Goal: Task Accomplishment & Management: Manage account settings

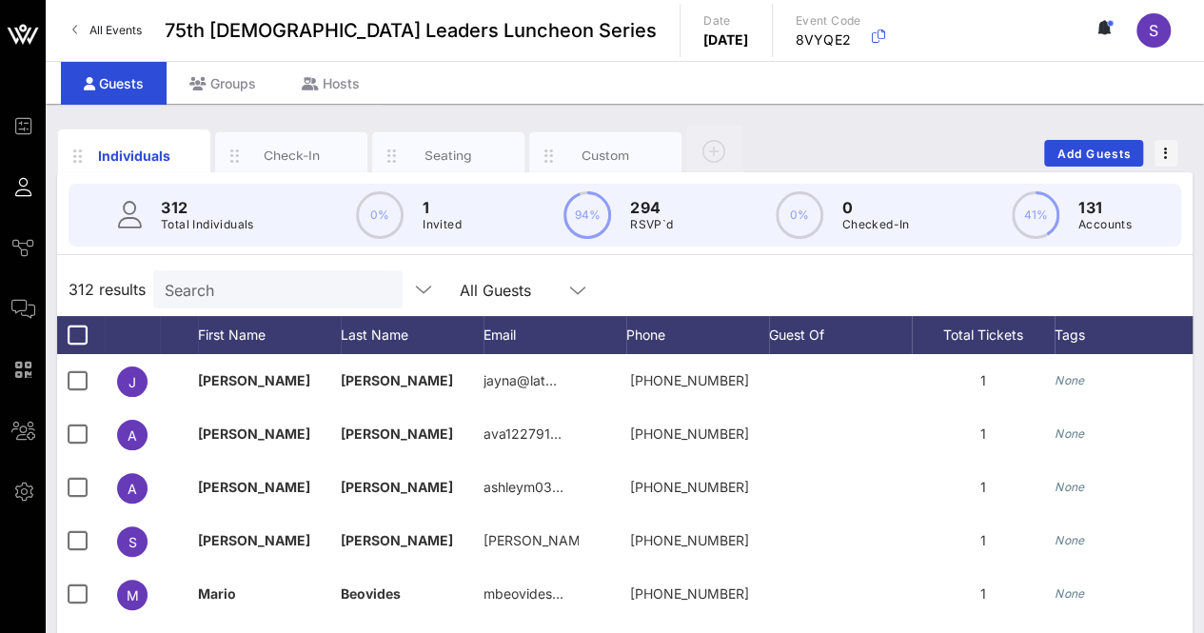
click at [249, 283] on input "Search" at bounding box center [276, 289] width 223 height 25
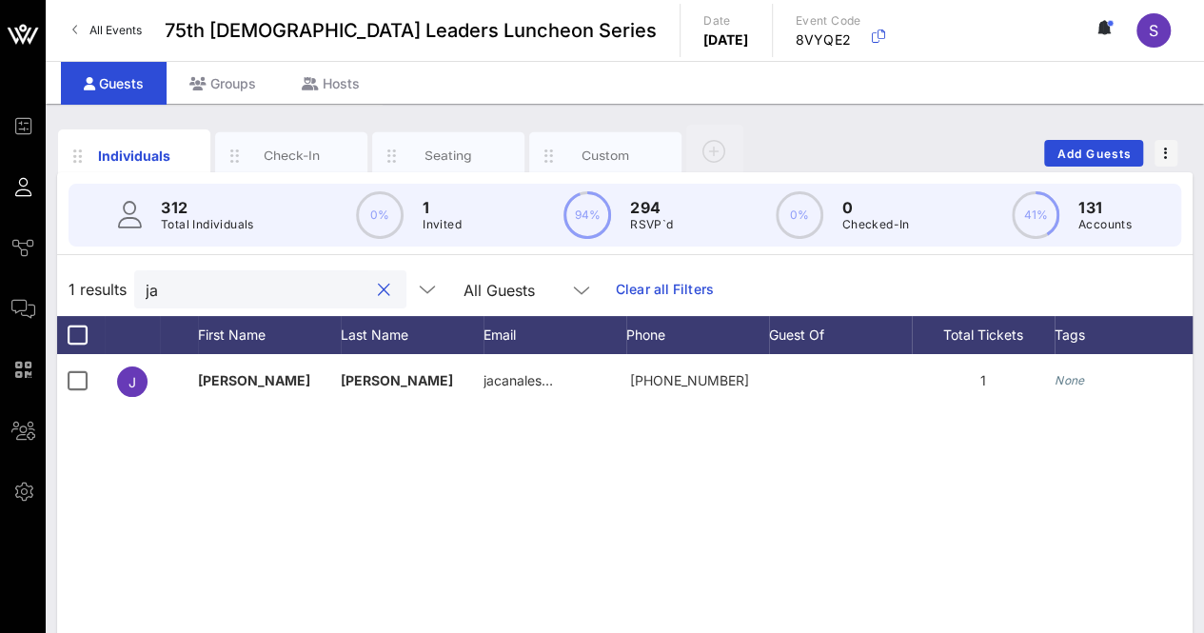
type input "j"
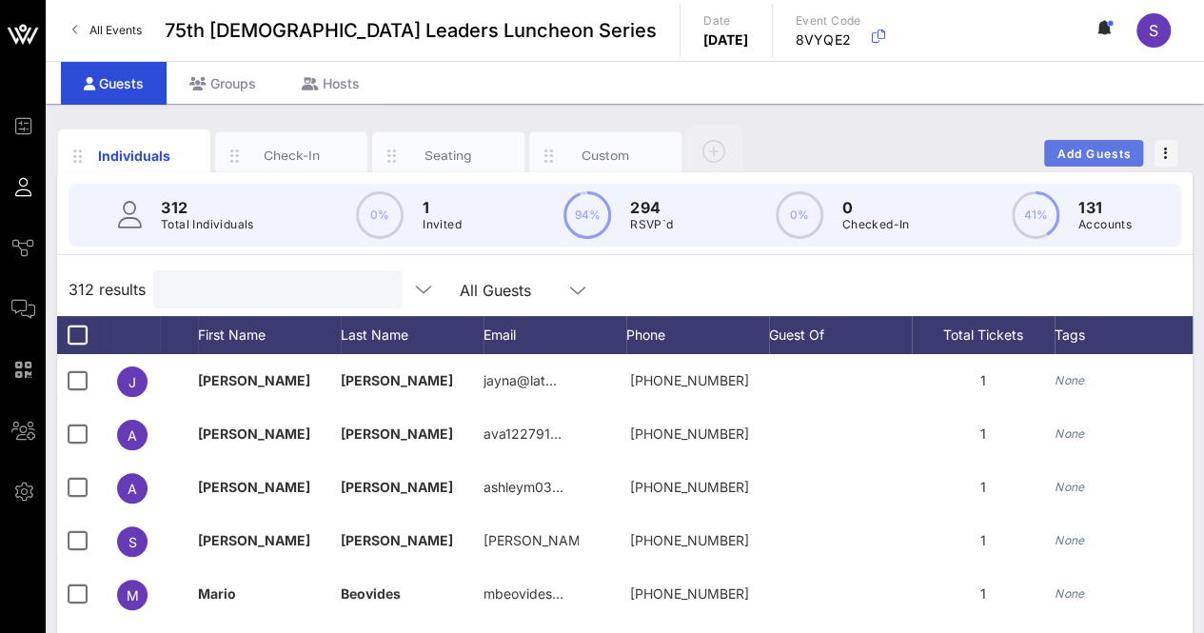
click at [1104, 158] on span "Add Guests" at bounding box center [1094, 154] width 75 height 14
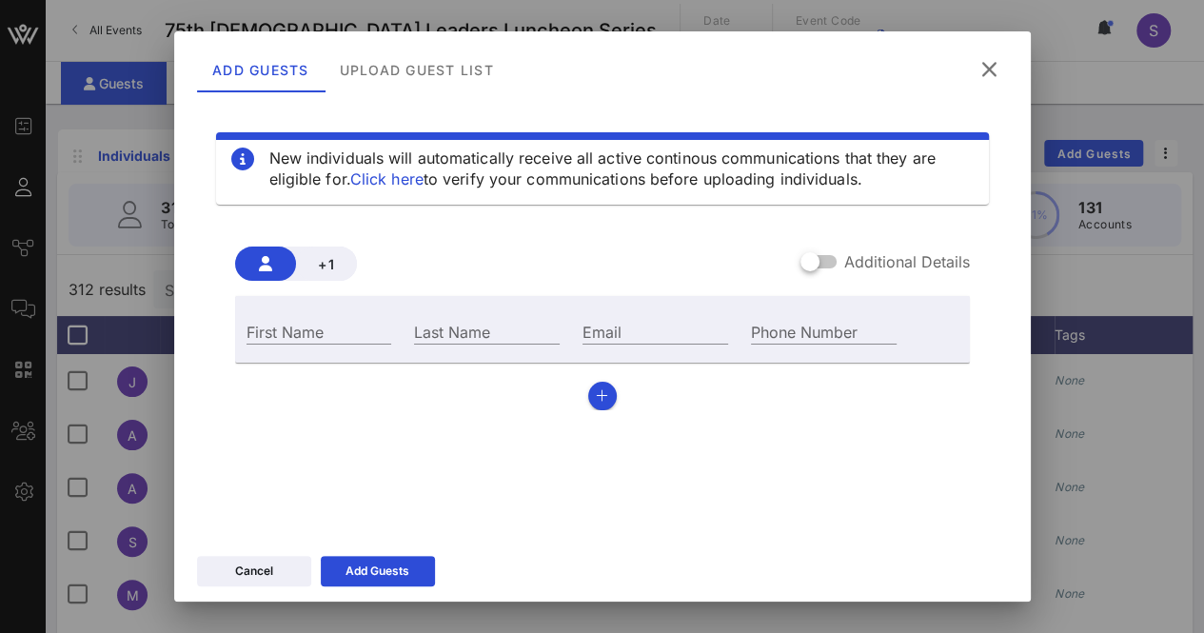
click at [362, 317] on div "First Name" at bounding box center [319, 329] width 169 height 51
drag, startPoint x: 365, startPoint y: 330, endPoint x: 382, endPoint y: 328, distance: 17.2
click at [365, 330] on input "First Name" at bounding box center [320, 331] width 146 height 25
type input "[PERSON_NAME]"
click at [546, 326] on input "Last Name" at bounding box center [487, 331] width 146 height 25
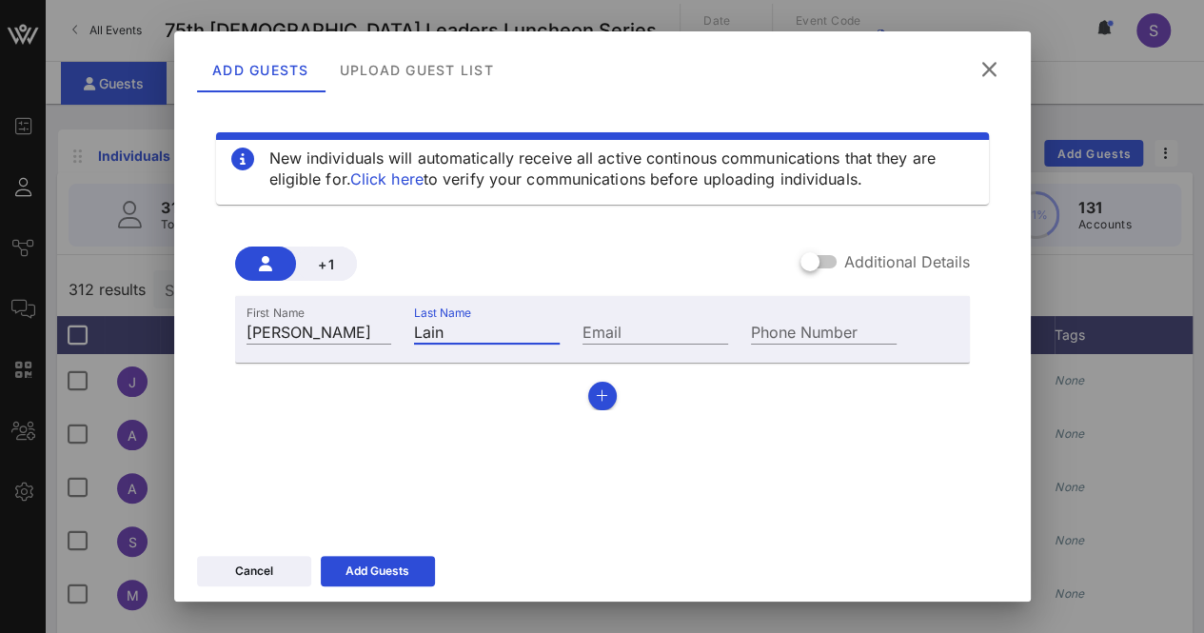
type input "Lain"
click at [644, 321] on input "Email" at bounding box center [656, 331] width 146 height 25
paste input "[EMAIL_ADDRESS][DOMAIN_NAME]"
drag, startPoint x: 710, startPoint y: 323, endPoint x: 331, endPoint y: 333, distance: 379.1
click at [331, 333] on div "First Name [PERSON_NAME] Last Name [PERSON_NAME] Email [EMAIL_ADDRESS][DOMAIN_N…" at bounding box center [572, 329] width 674 height 51
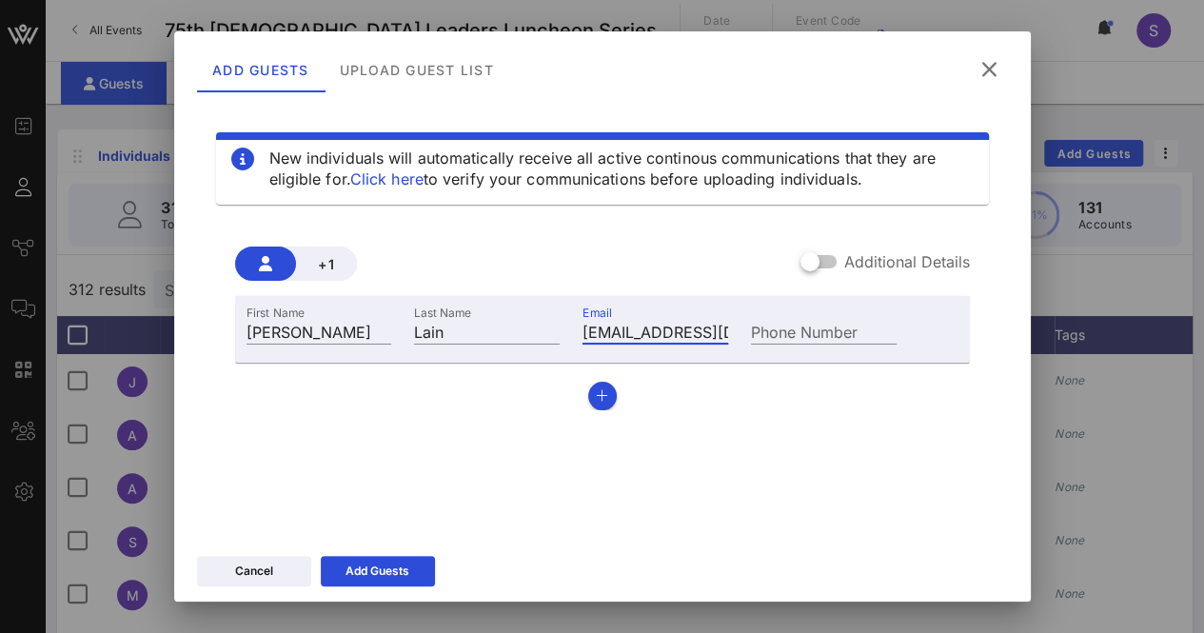
click at [670, 324] on input "[EMAIL_ADDRESS][DOMAIN_NAME]" at bounding box center [656, 331] width 146 height 25
type input "[EMAIL_ADDRESS][DOMAIN_NAME]"
click at [402, 566] on div "Add Guests" at bounding box center [378, 571] width 64 height 19
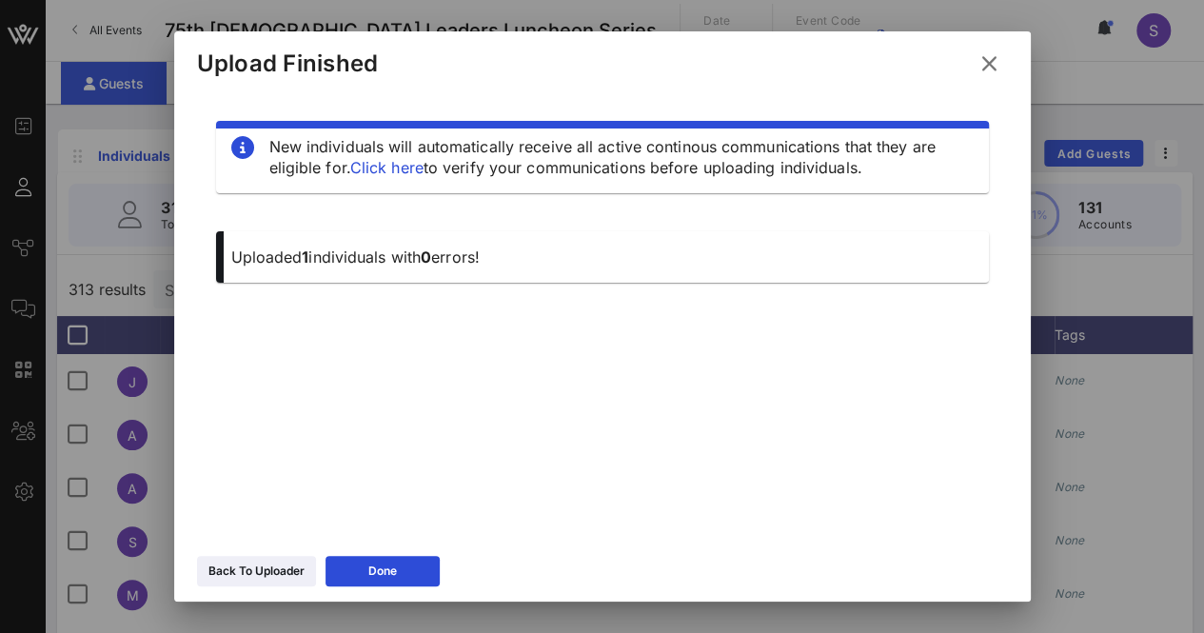
click at [988, 57] on icon at bounding box center [990, 63] width 26 height 23
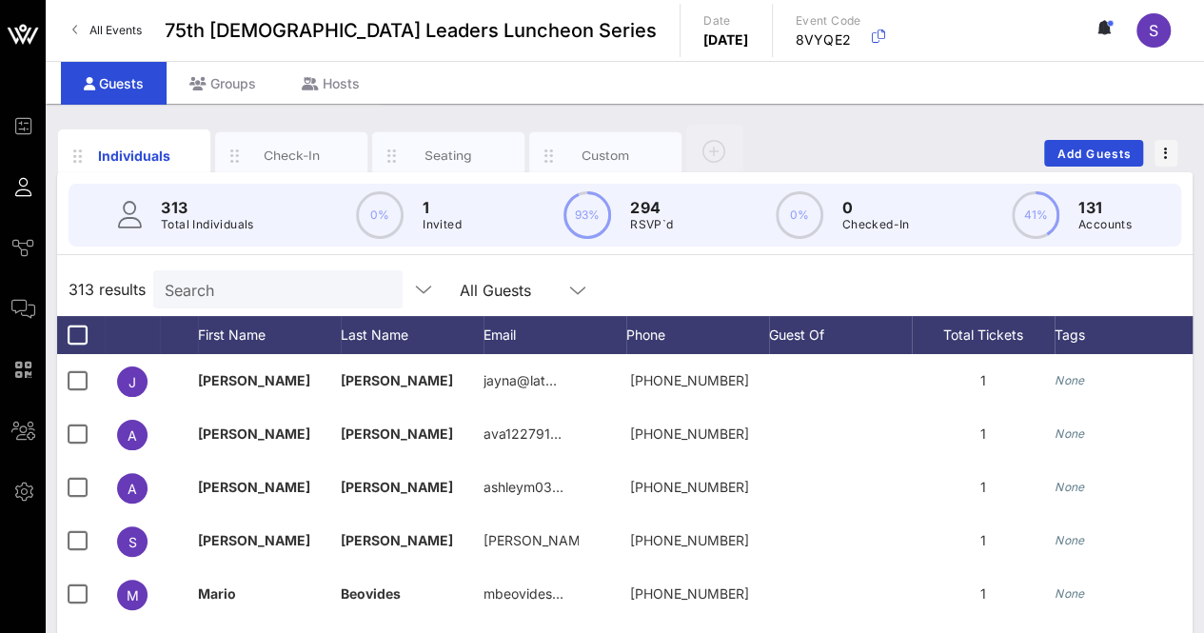
click at [238, 285] on input "Search" at bounding box center [276, 289] width 223 height 25
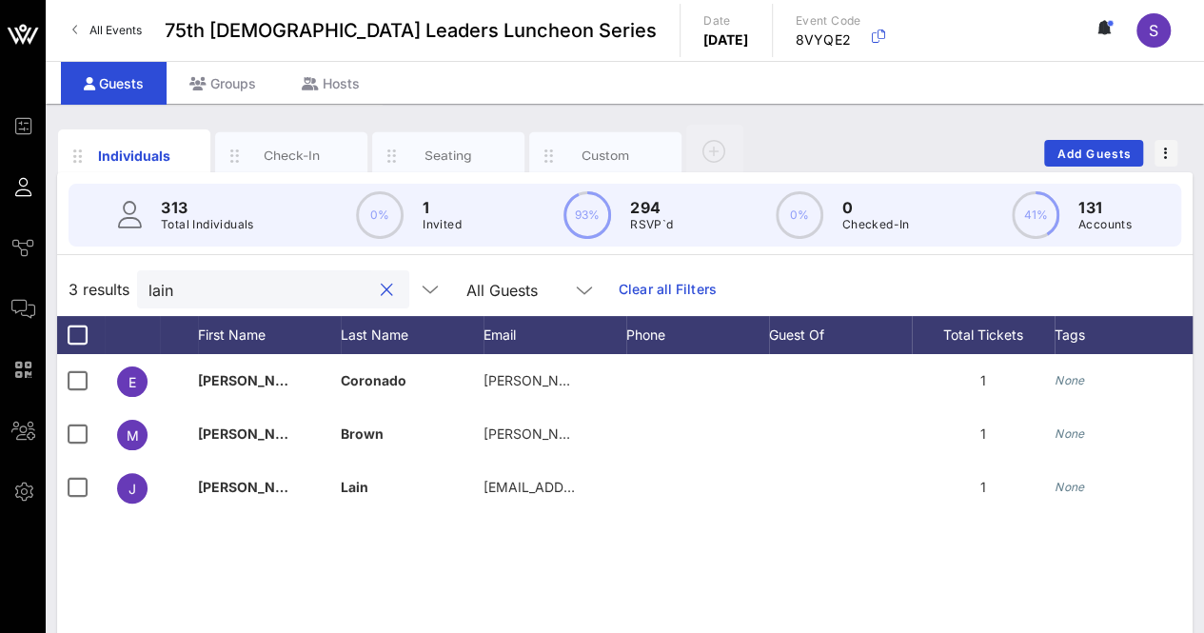
type input "lain"
click at [599, 155] on div "Custom" at bounding box center [606, 156] width 85 height 18
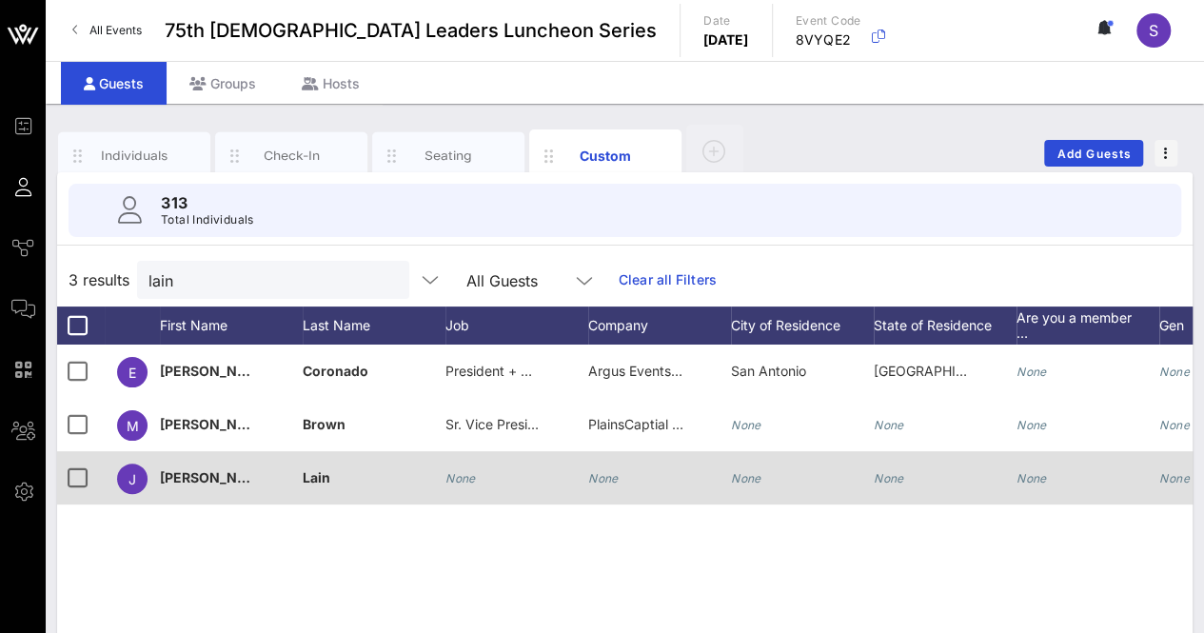
click at [625, 482] on div "None" at bounding box center [659, 488] width 143 height 75
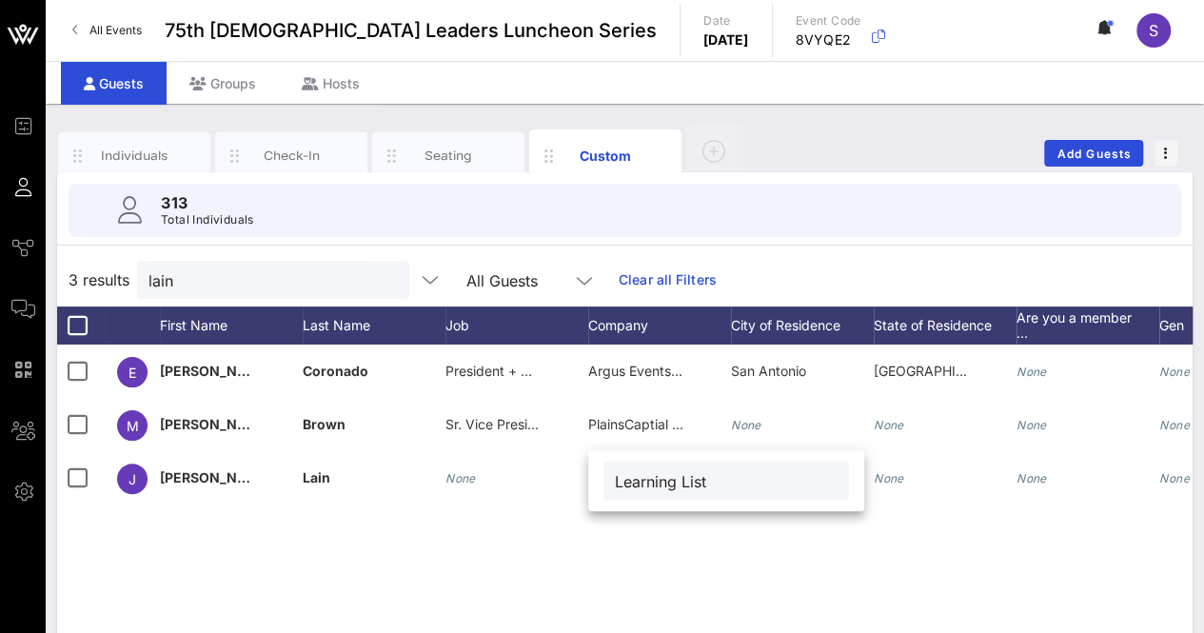
type input "Learning List"
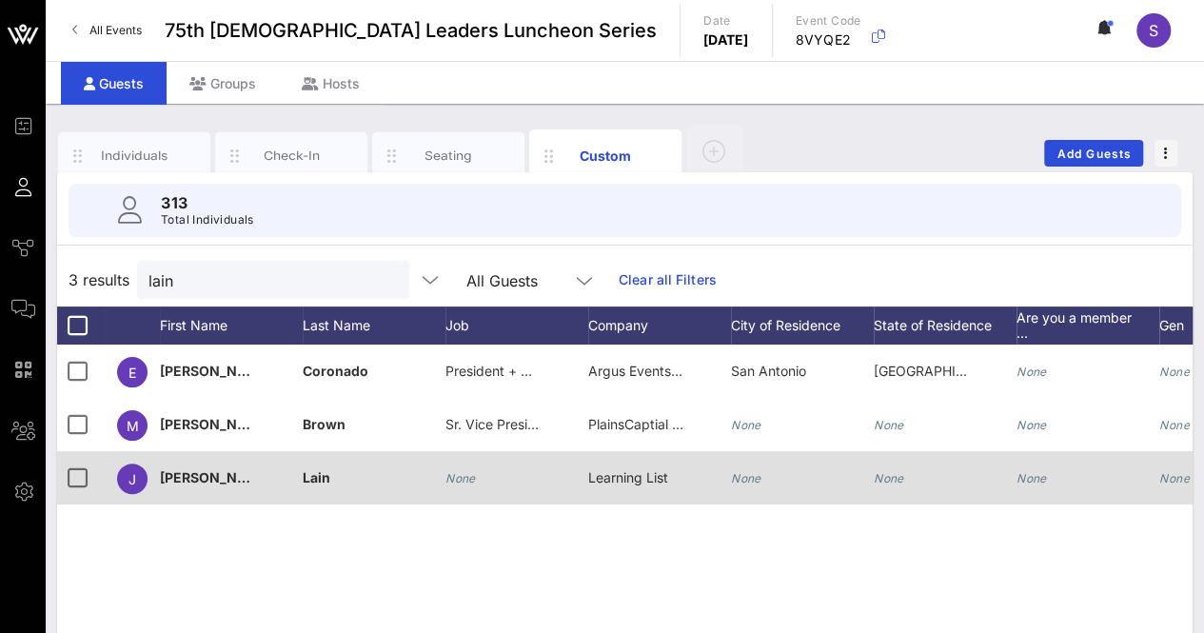
click at [437, 475] on div "Lain" at bounding box center [374, 488] width 143 height 75
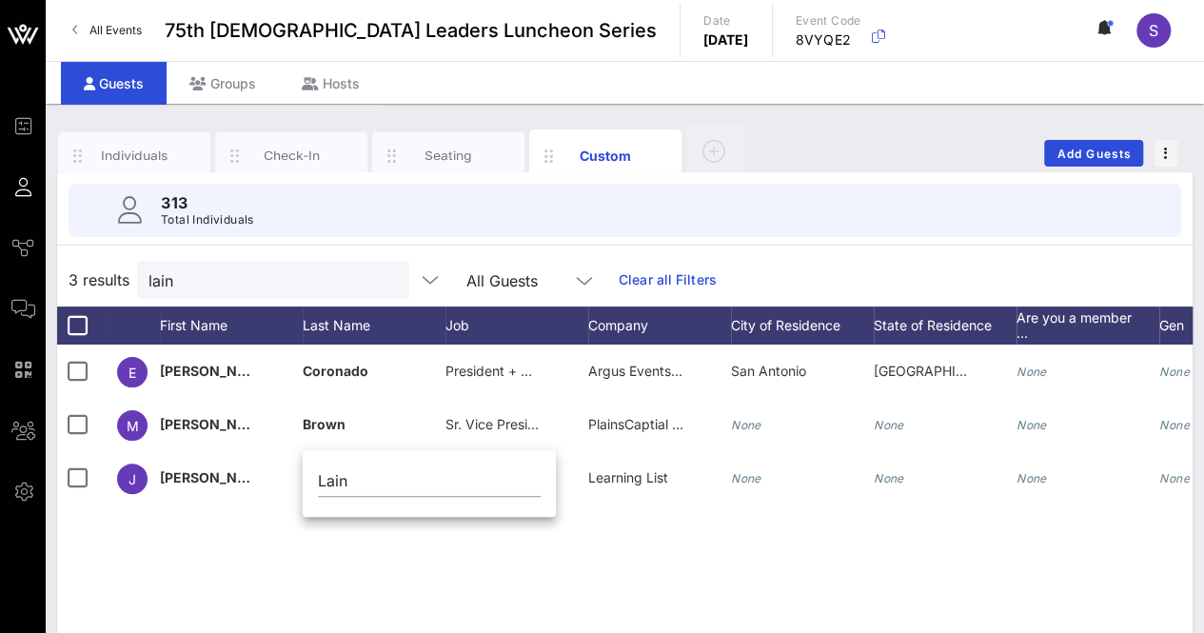
click at [642, 555] on div "E [PERSON_NAME] President + Chief Strategist Argus Events and Marketing [GEOGRA…" at bounding box center [625, 630] width 1136 height 571
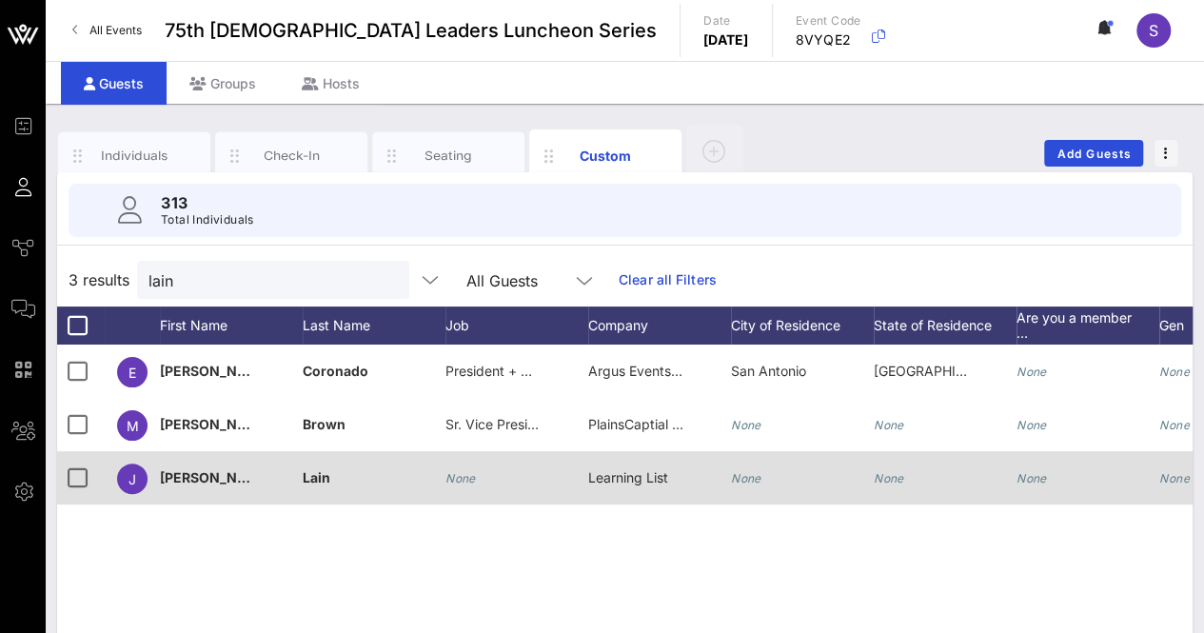
click at [518, 472] on div "None" at bounding box center [517, 488] width 143 height 75
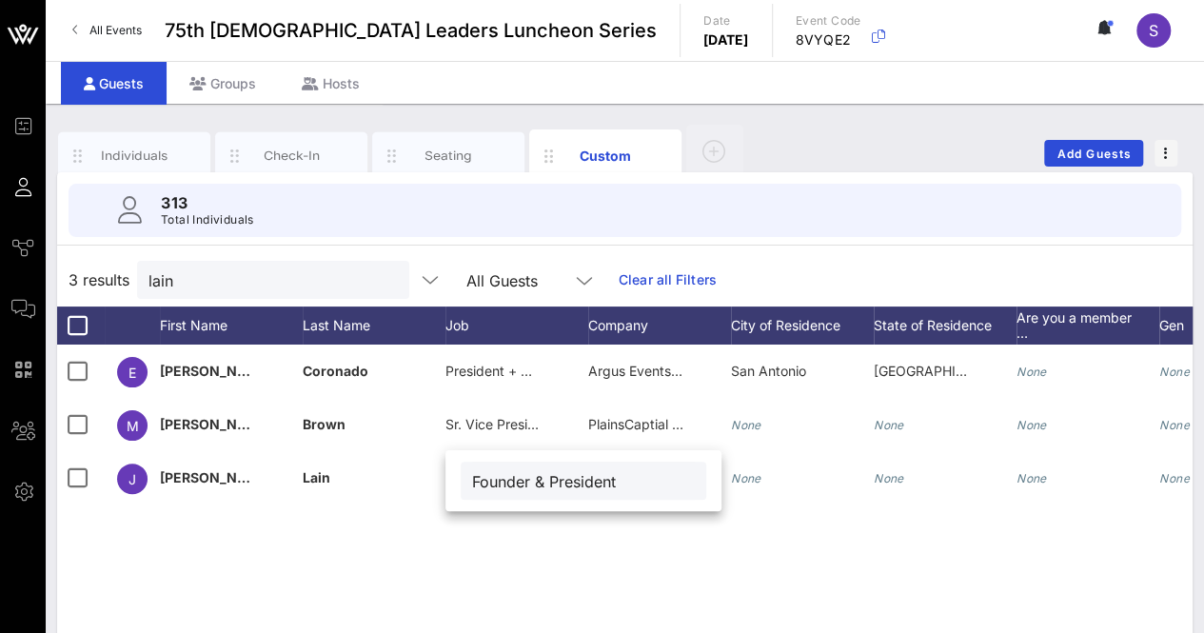
type input "Founder & President"
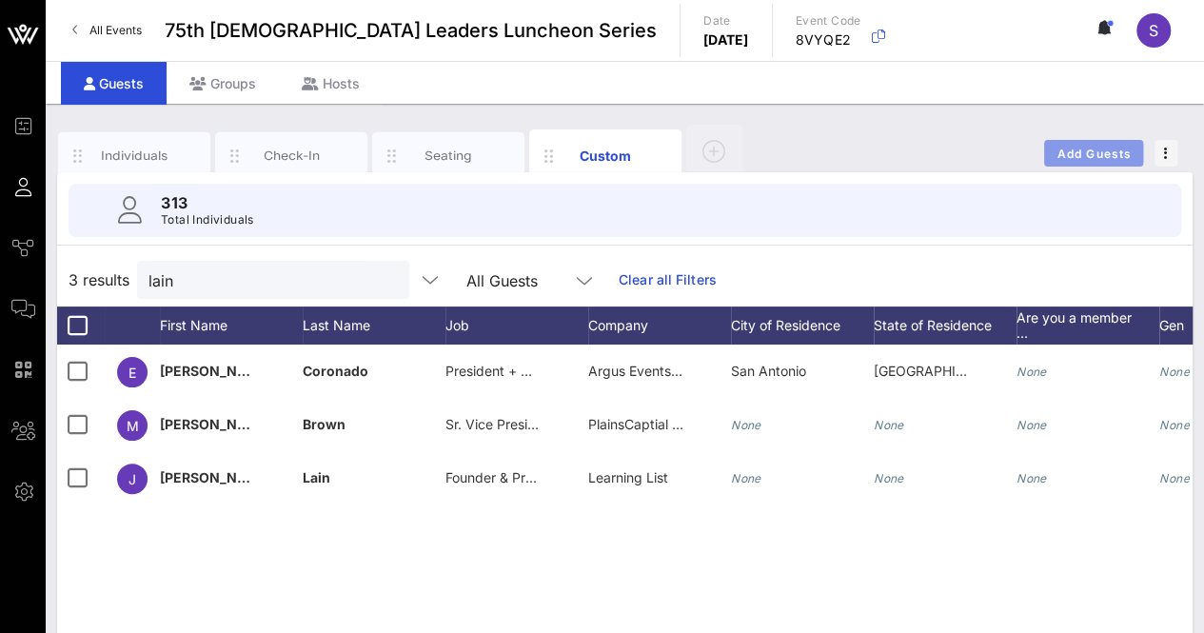
click at [1113, 144] on button "Add Guests" at bounding box center [1093, 153] width 99 height 27
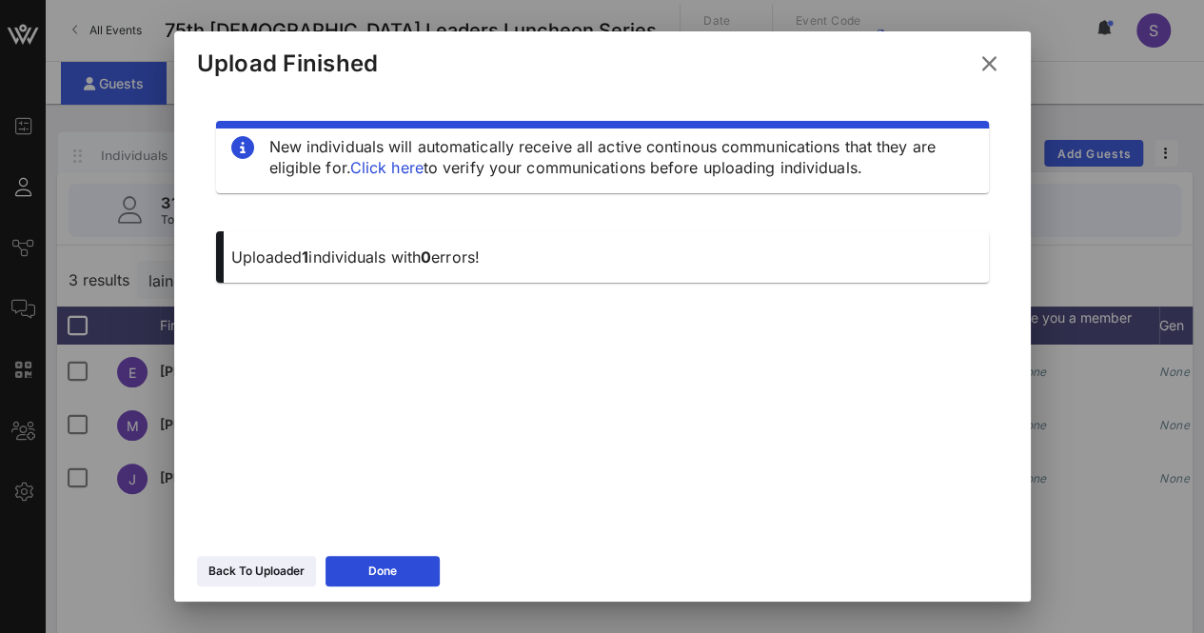
click at [992, 61] on icon at bounding box center [990, 63] width 26 height 23
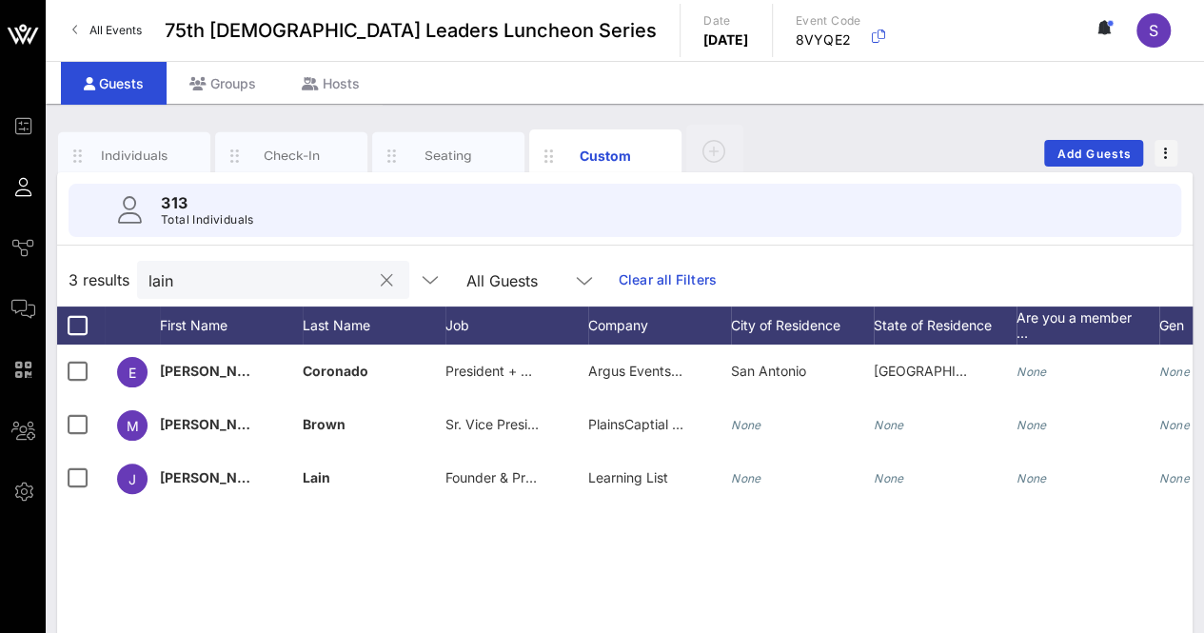
click at [381, 283] on button "clear icon" at bounding box center [387, 280] width 12 height 19
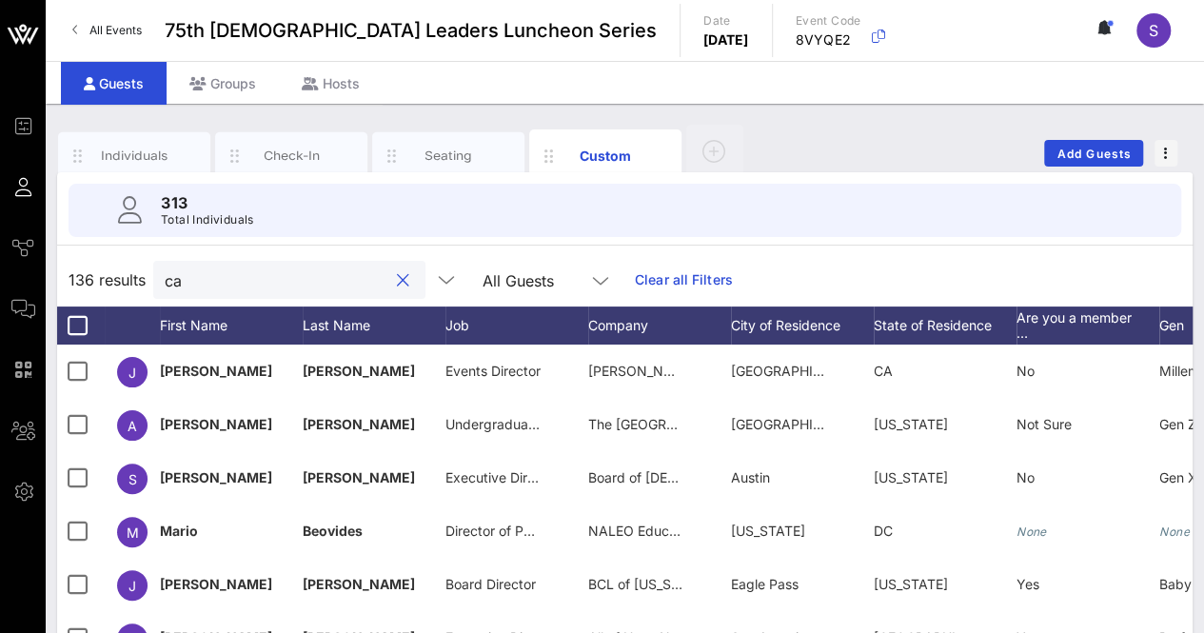
type input "c"
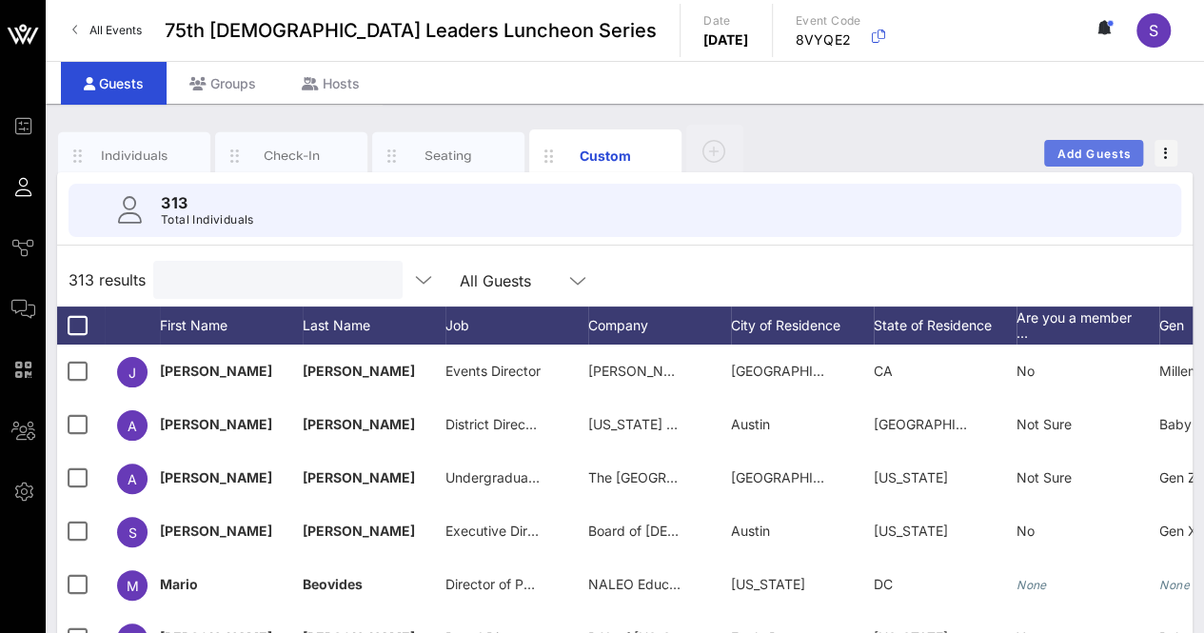
click at [1063, 149] on span "Add Guests" at bounding box center [1094, 154] width 75 height 14
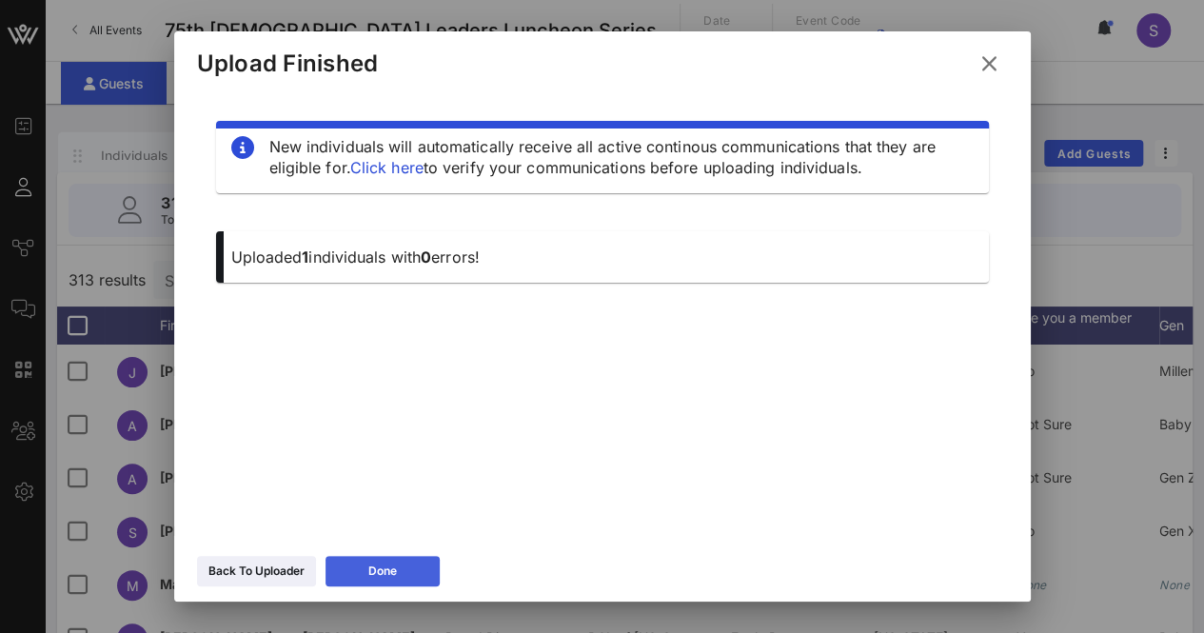
click at [382, 567] on icon at bounding box center [382, 571] width 13 height 11
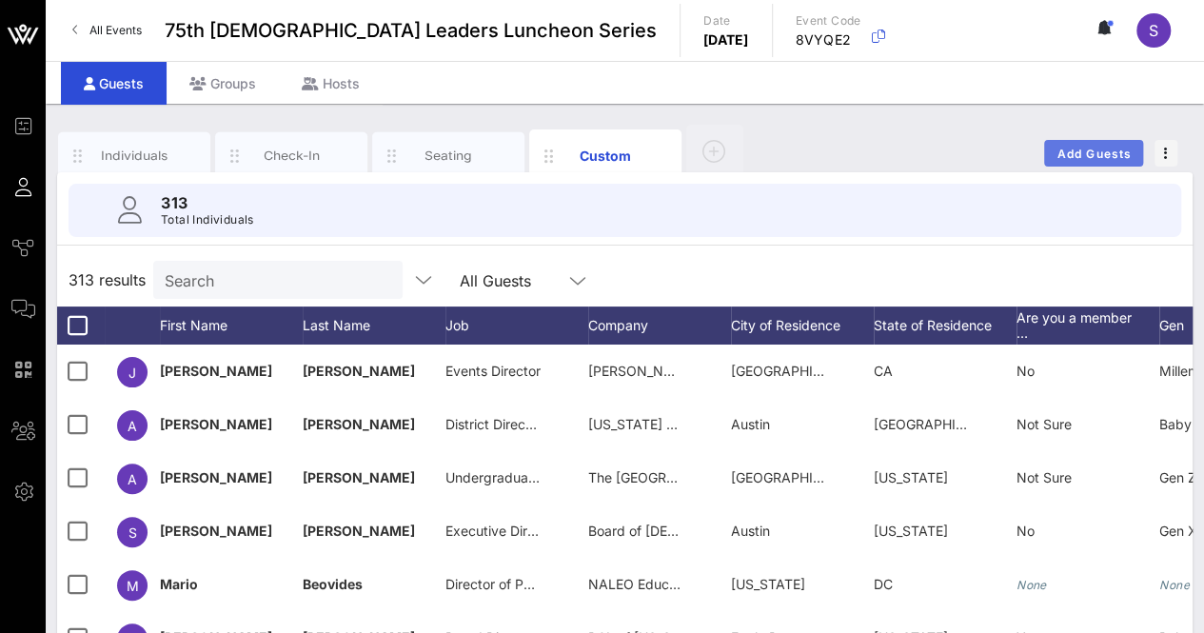
click at [1102, 149] on span "Add Guests" at bounding box center [1094, 154] width 75 height 14
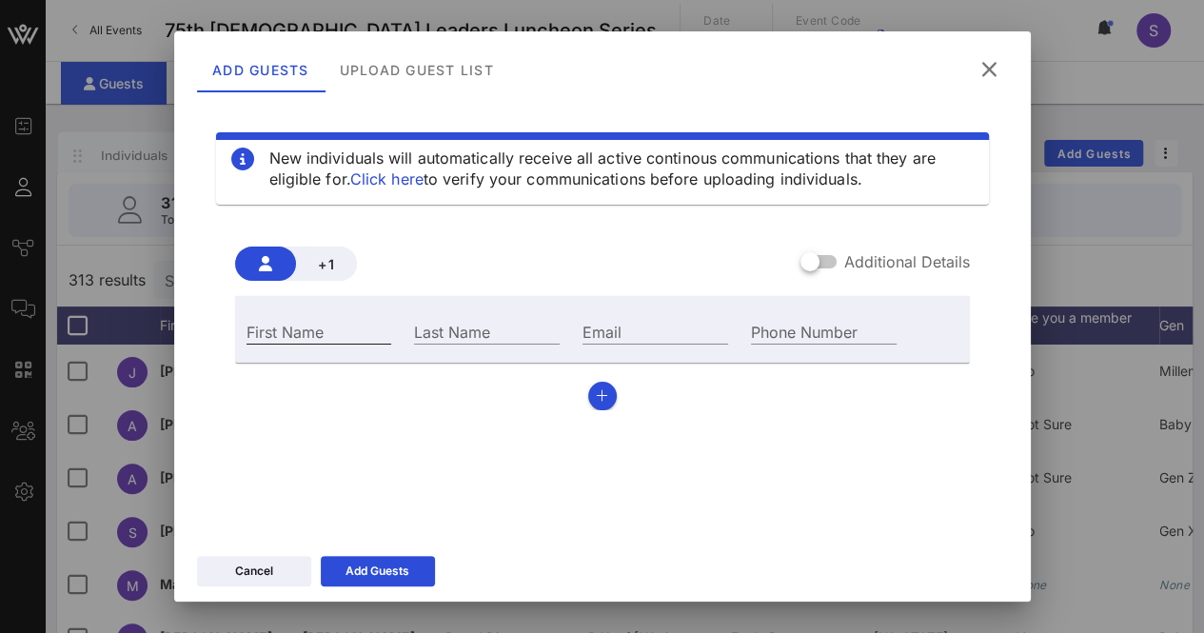
click at [321, 328] on input "First Name" at bounding box center [320, 331] width 146 height 25
type input "[PERSON_NAME]"
click at [440, 332] on input "Last Name" at bounding box center [487, 331] width 146 height 25
type input "De [PERSON_NAME]"
click at [588, 323] on div "Email" at bounding box center [656, 331] width 146 height 25
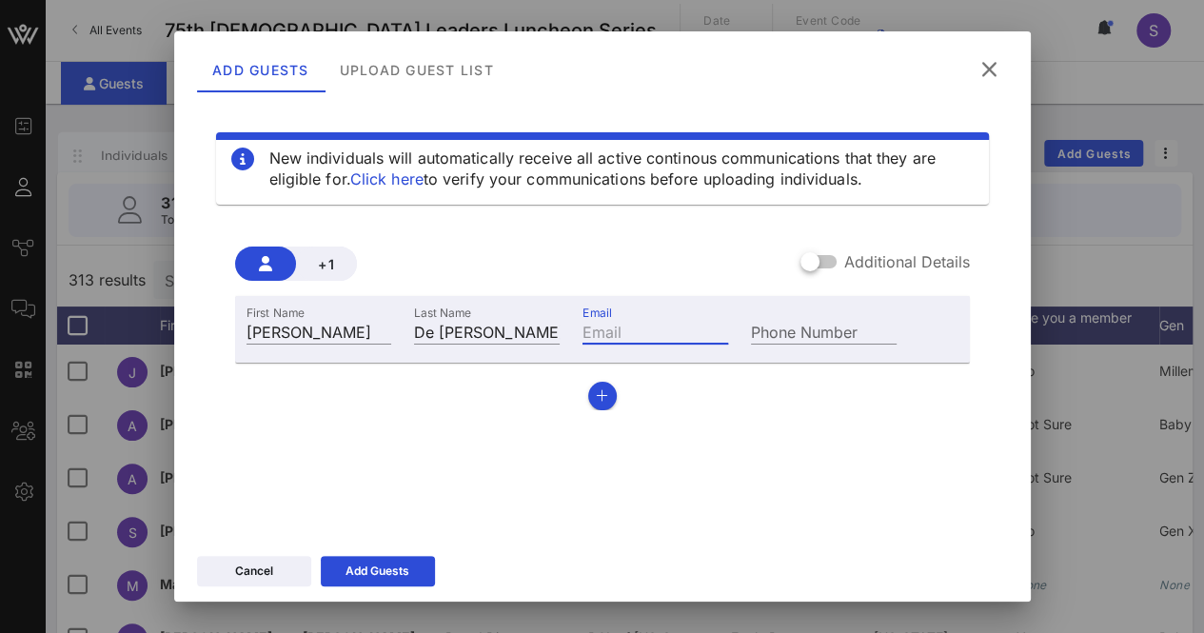
paste input "[EMAIL_ADDRESS][DOMAIN_NAME]"
type input "[EMAIL_ADDRESS][DOMAIN_NAME]"
click at [385, 574] on div "Add Guests" at bounding box center [378, 571] width 64 height 19
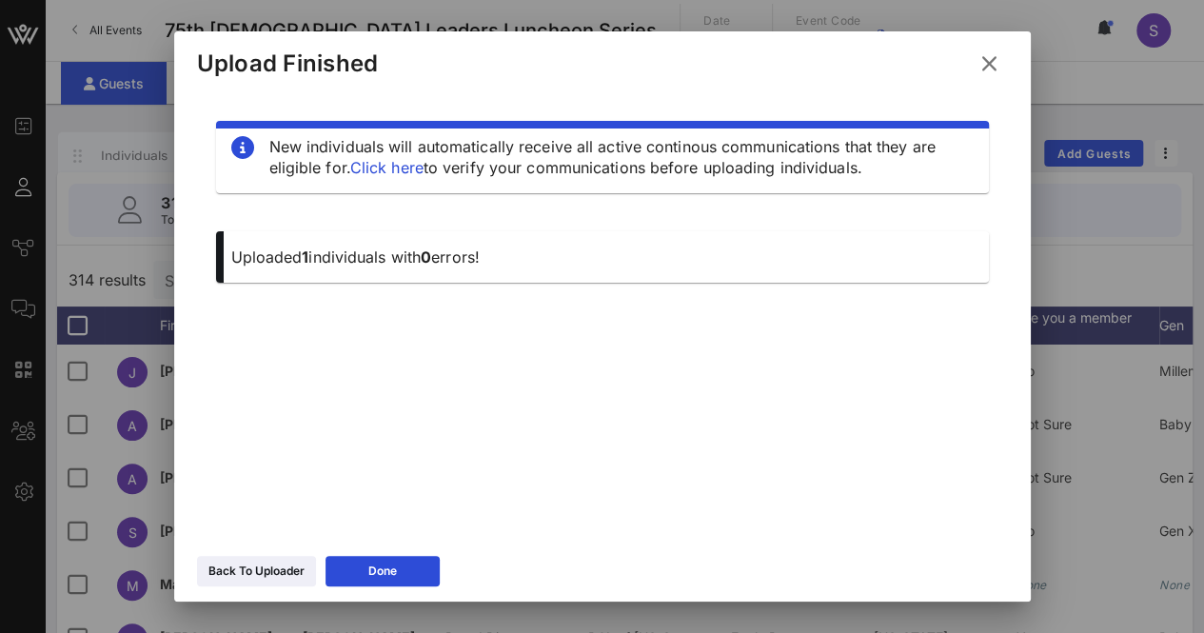
click at [992, 64] on icon at bounding box center [990, 63] width 26 height 23
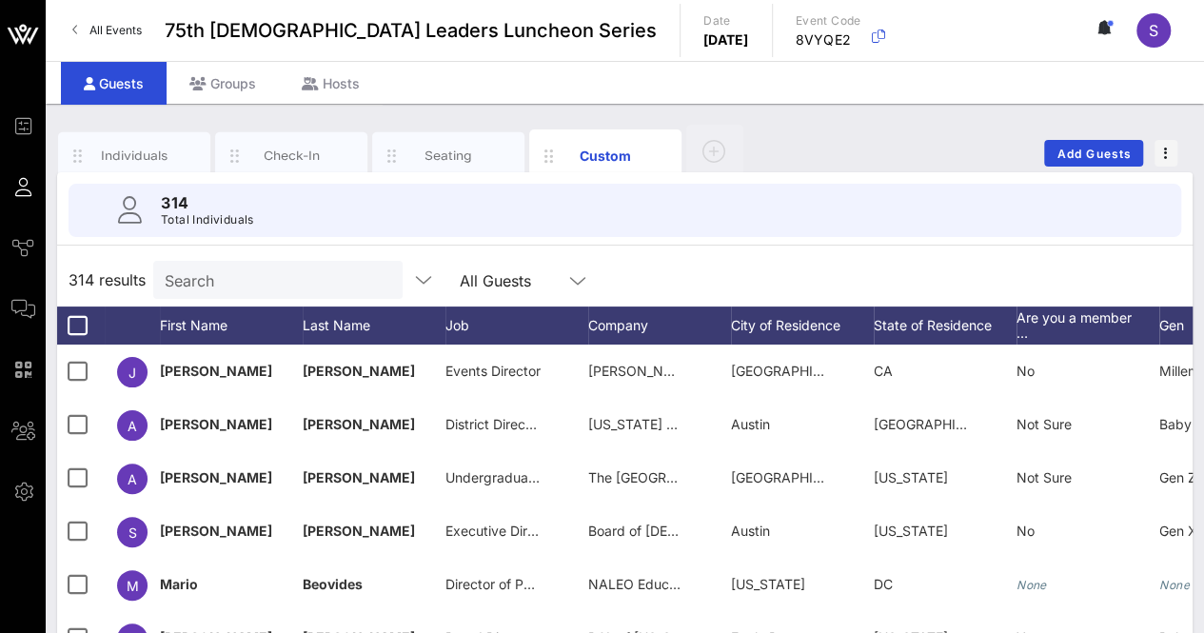
click at [268, 283] on input "Search" at bounding box center [276, 280] width 223 height 25
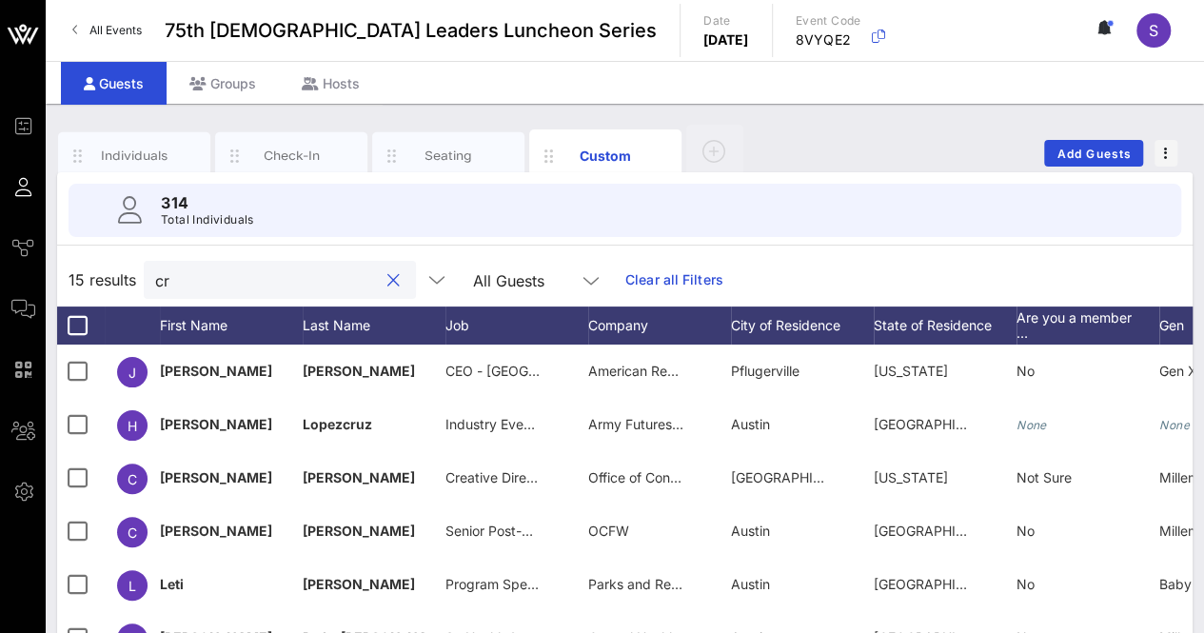
type input "c"
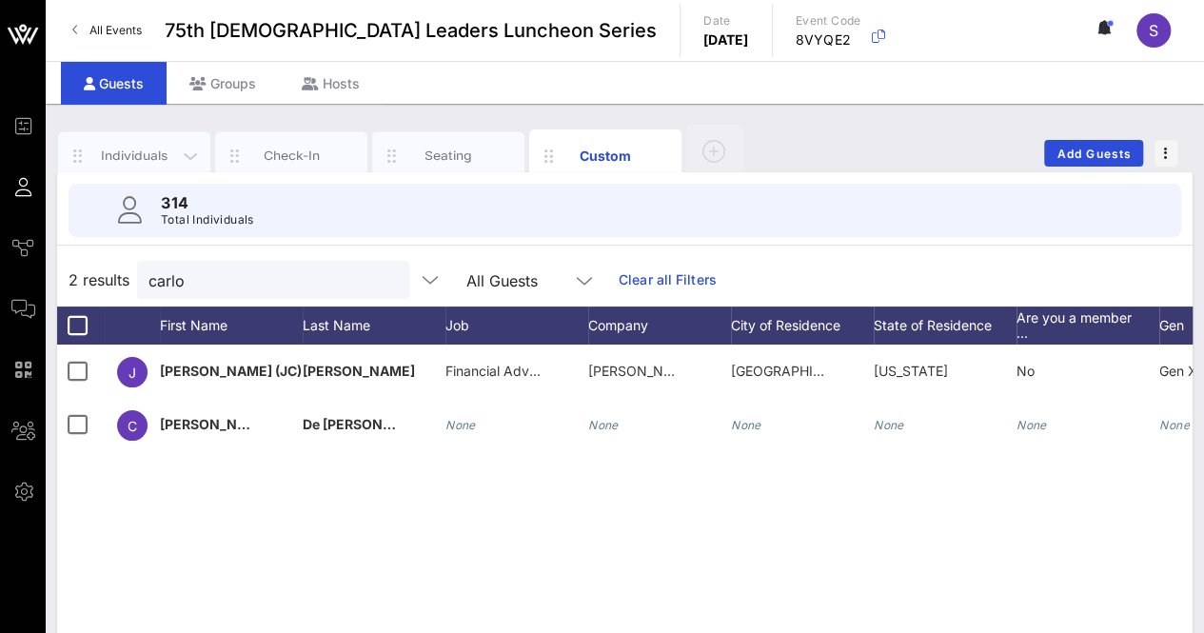
click at [131, 156] on div "Individuals" at bounding box center [134, 156] width 85 height 18
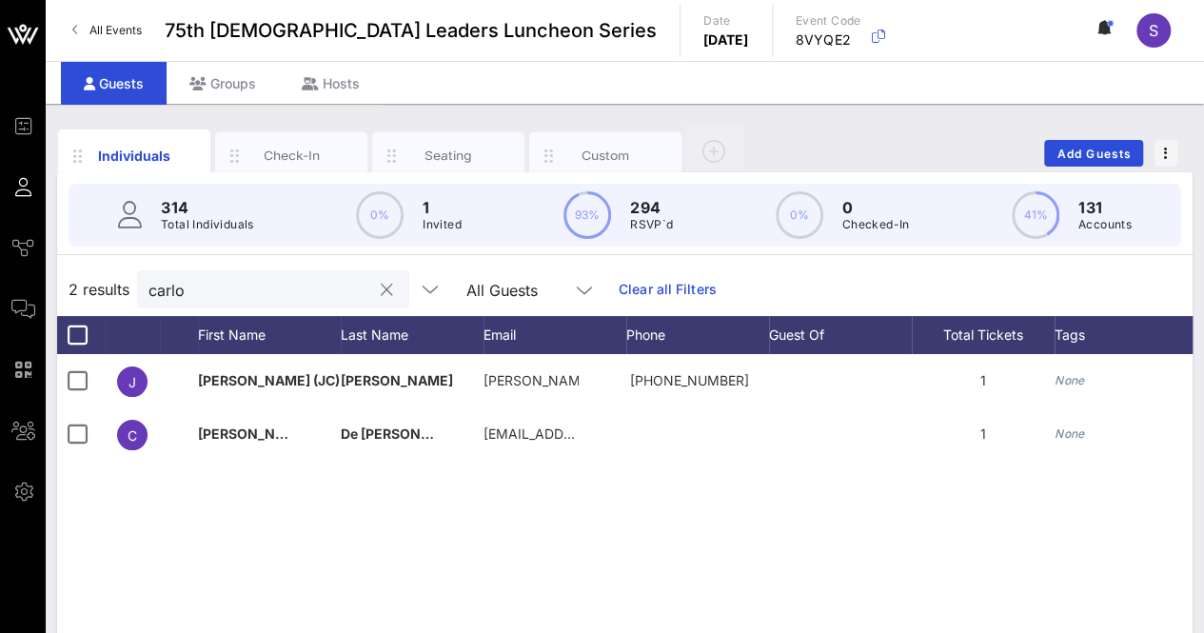
click at [251, 284] on input "carlo" at bounding box center [260, 289] width 223 height 25
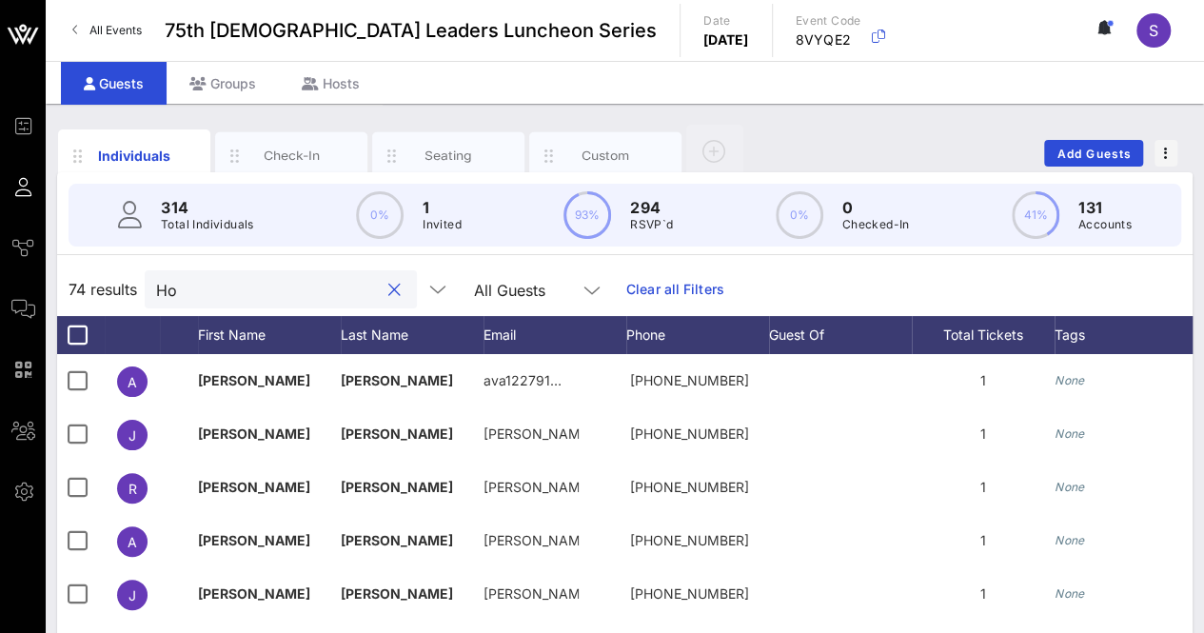
type input "H"
type input "c"
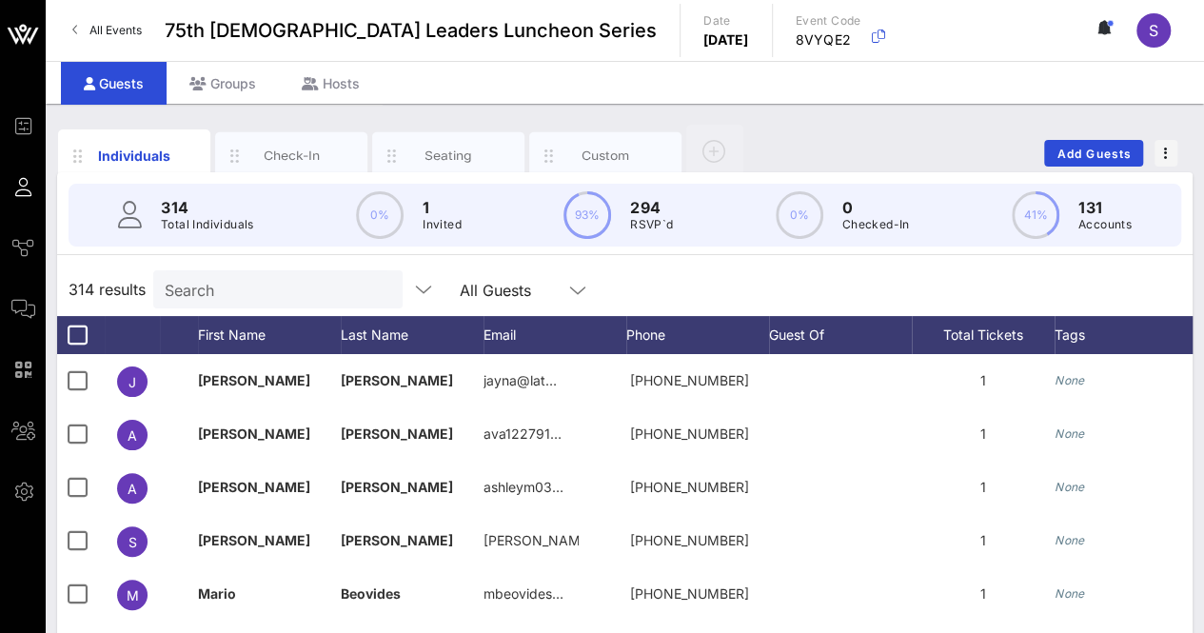
click at [270, 294] on input "Search" at bounding box center [276, 289] width 223 height 25
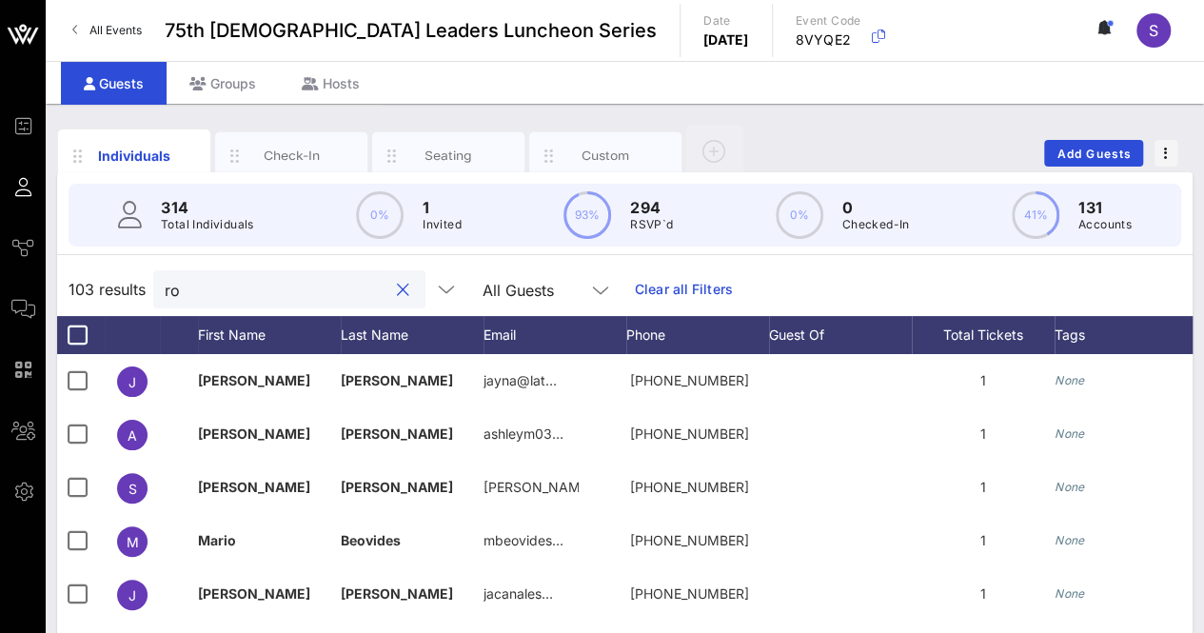
type input "r"
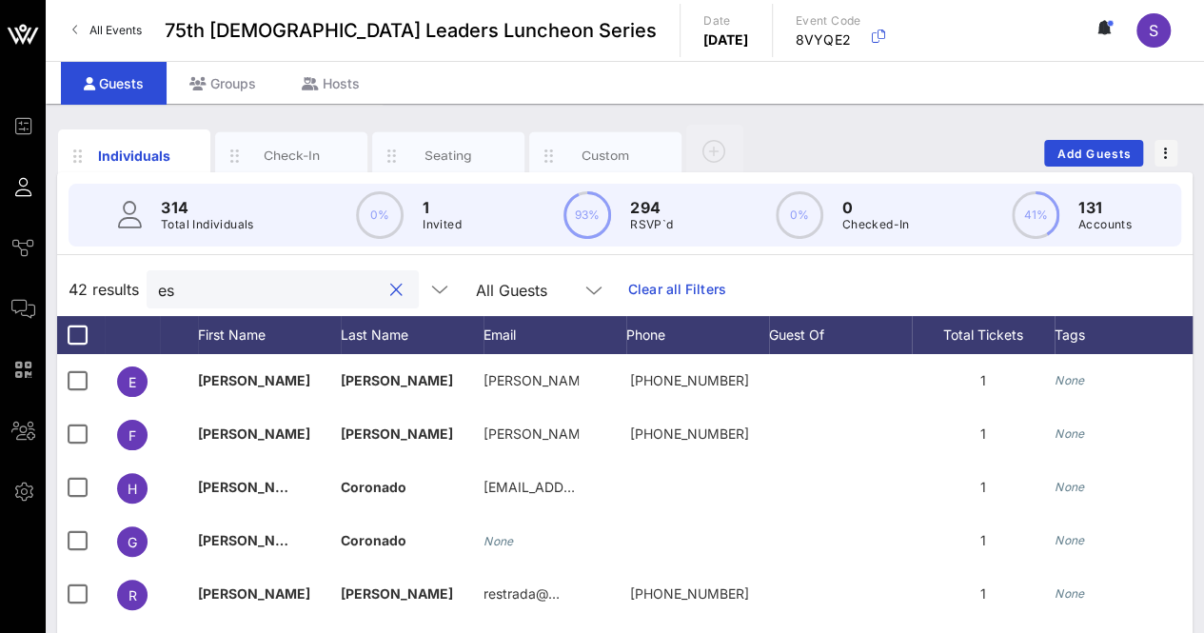
type input "e"
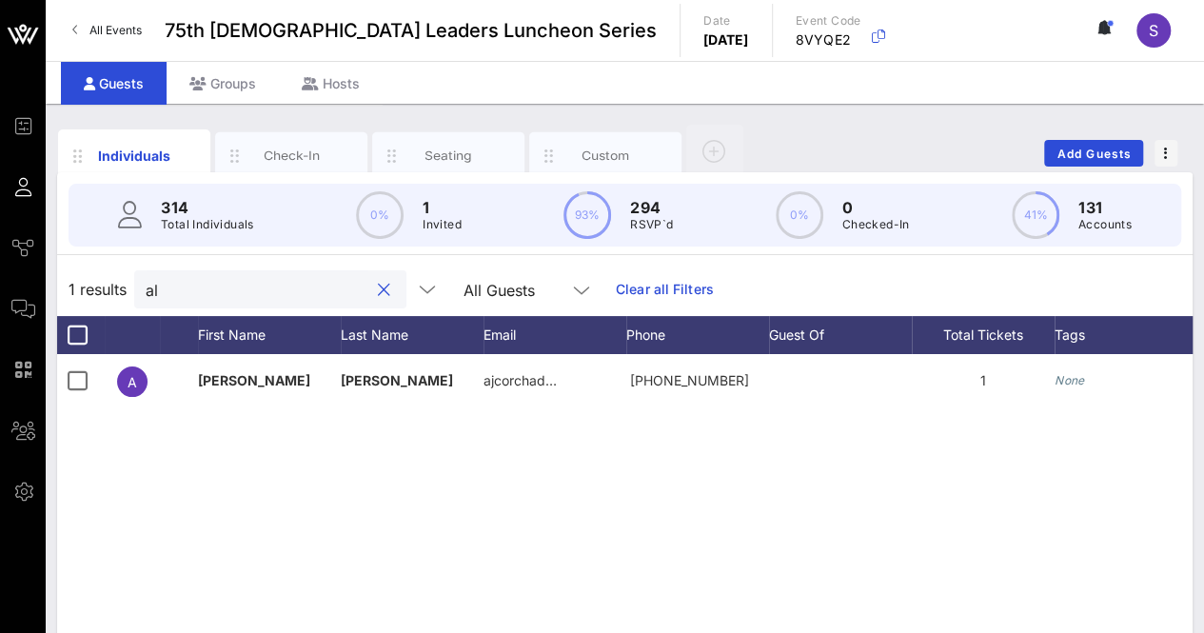
type input "a"
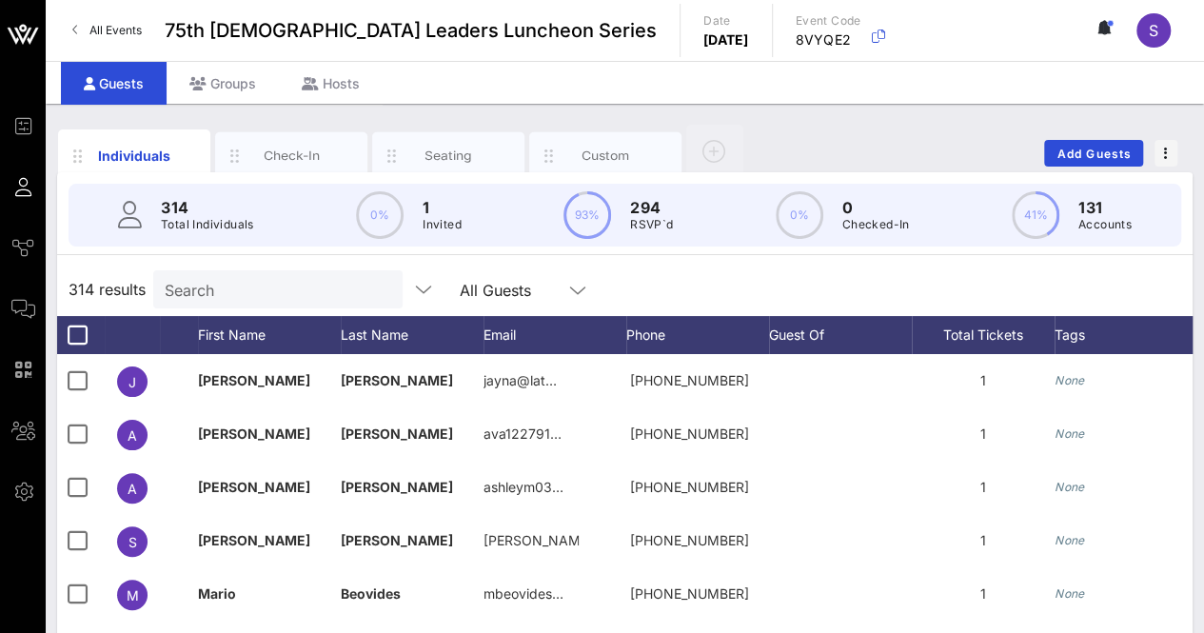
click at [725, 269] on div "314 results Search All Guests" at bounding box center [625, 289] width 1136 height 53
click at [276, 277] on input "text" at bounding box center [276, 289] width 223 height 25
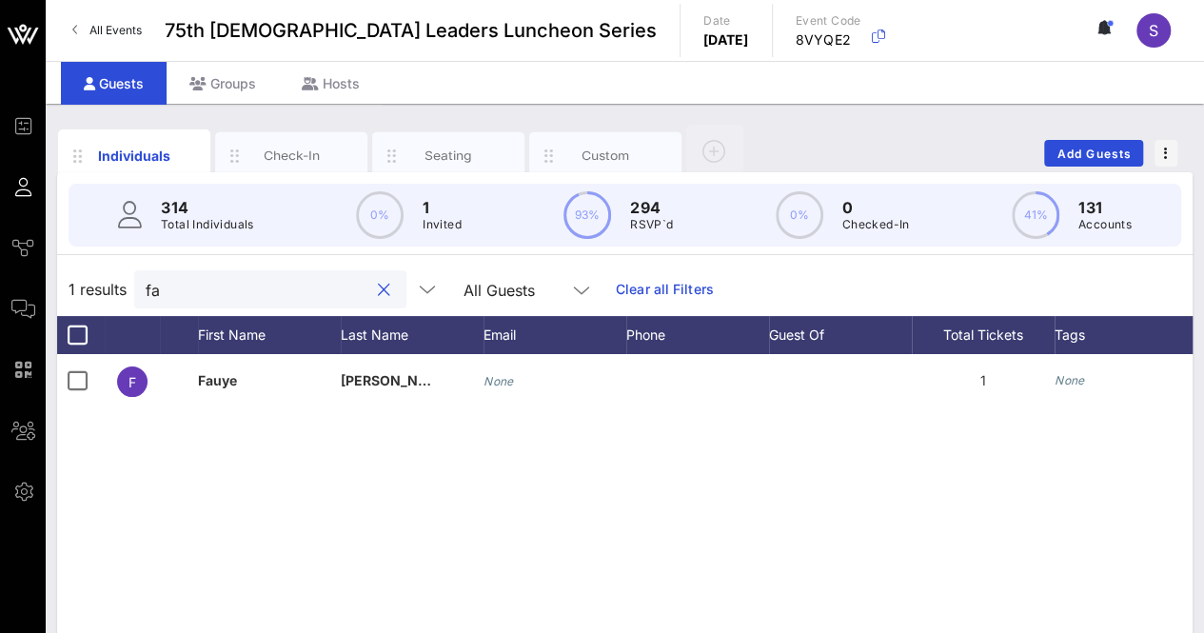
type input "f"
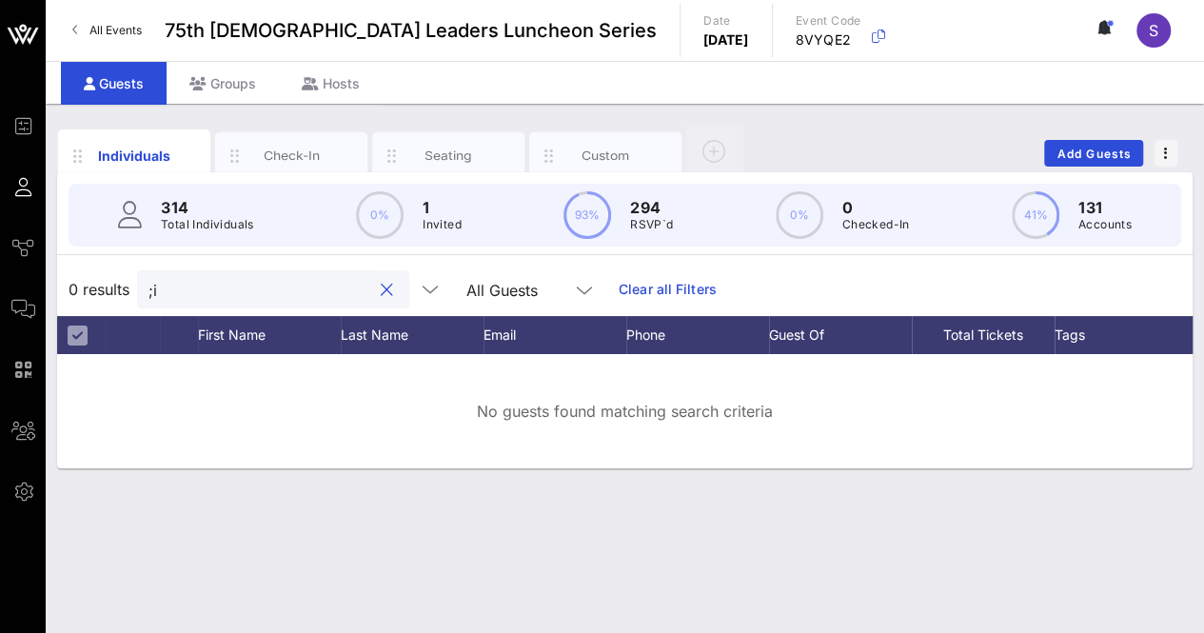
type input ";"
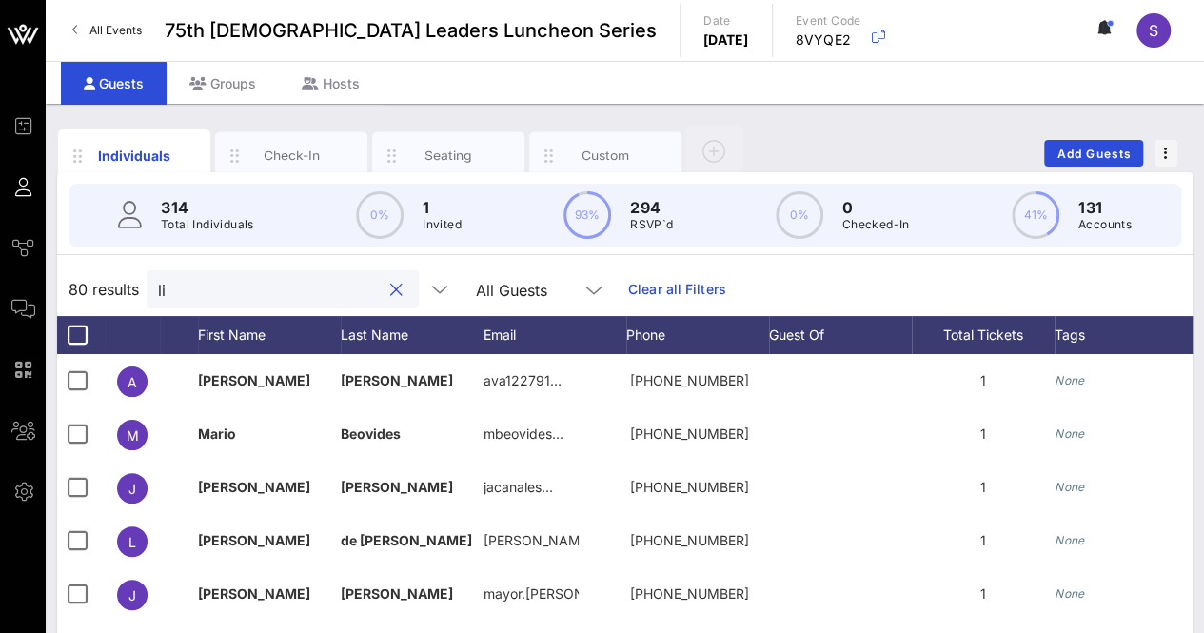
type input "l"
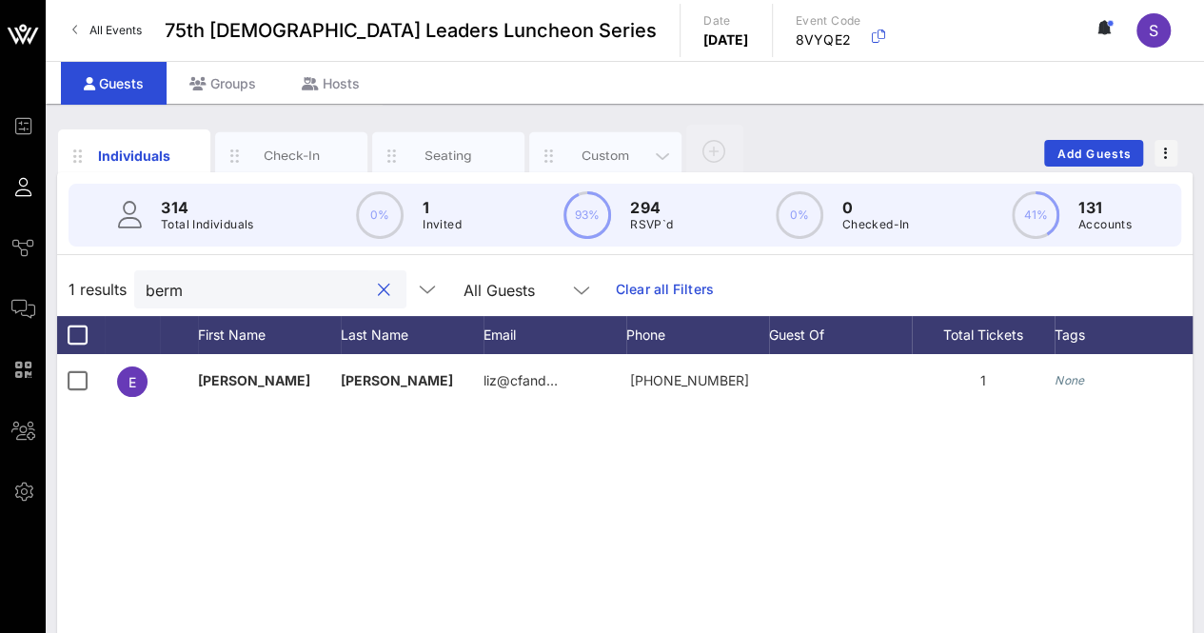
click at [613, 150] on div "Custom" at bounding box center [606, 156] width 85 height 18
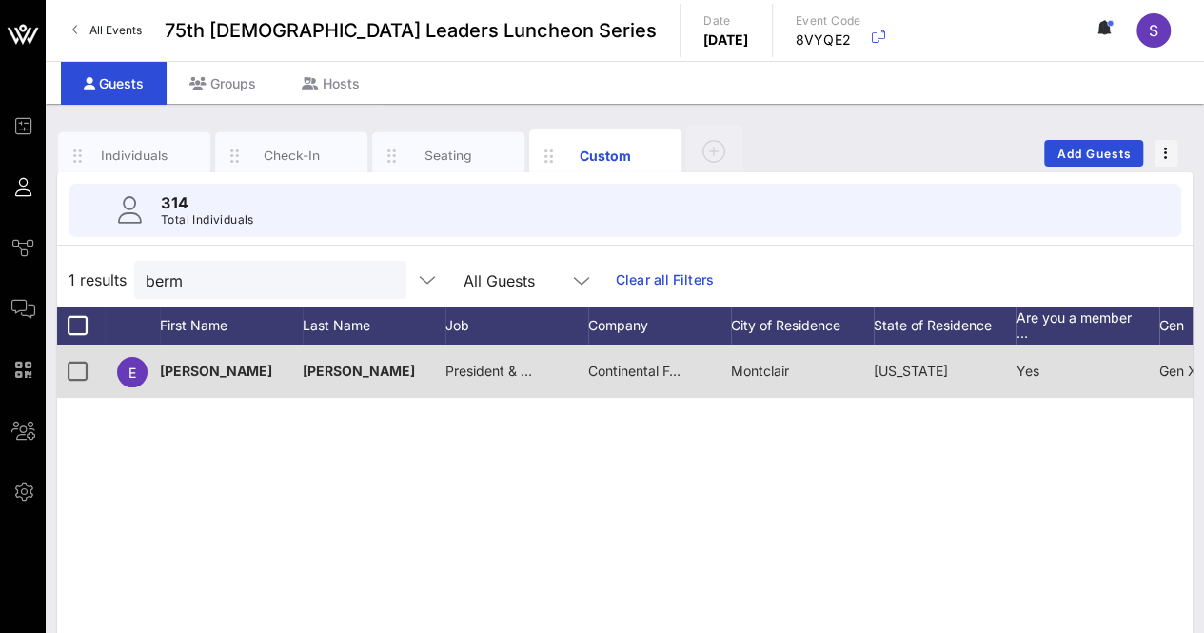
click at [631, 372] on span "Continental Food and Beverage/ Inca Kola [GEOGRAPHIC_DATA]" at bounding box center [788, 371] width 401 height 16
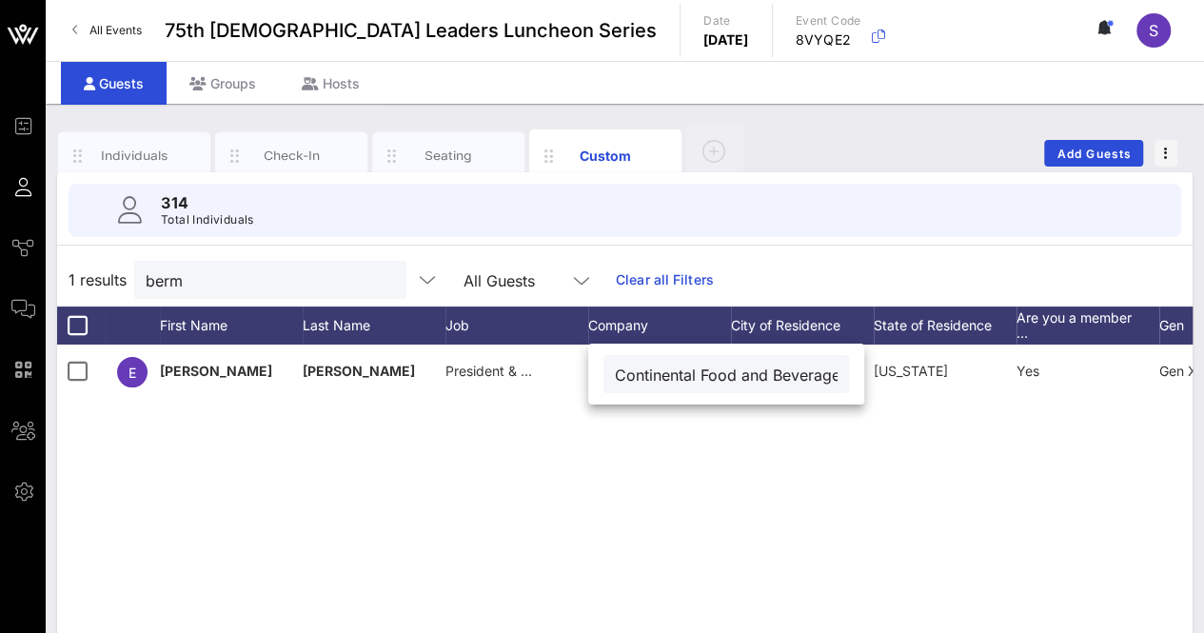
click at [710, 520] on div "E [PERSON_NAME] President & CEO Continental Food and Beverage/ Inca Kola [GEOGR…" at bounding box center [625, 630] width 1136 height 571
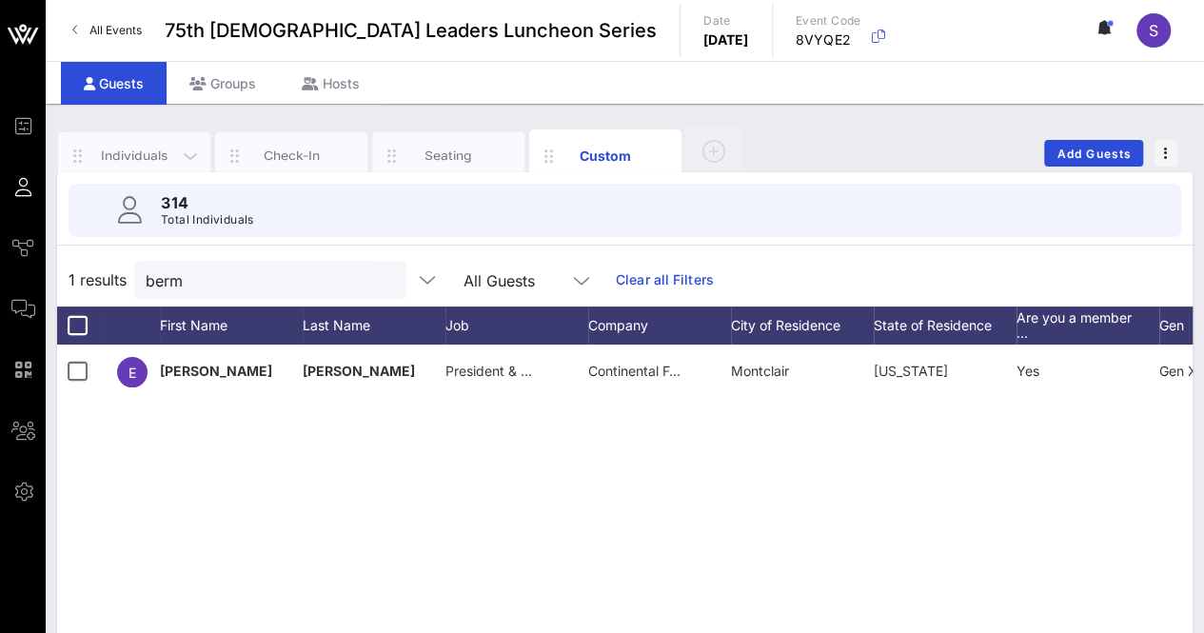
click at [141, 149] on div "Individuals" at bounding box center [134, 156] width 85 height 18
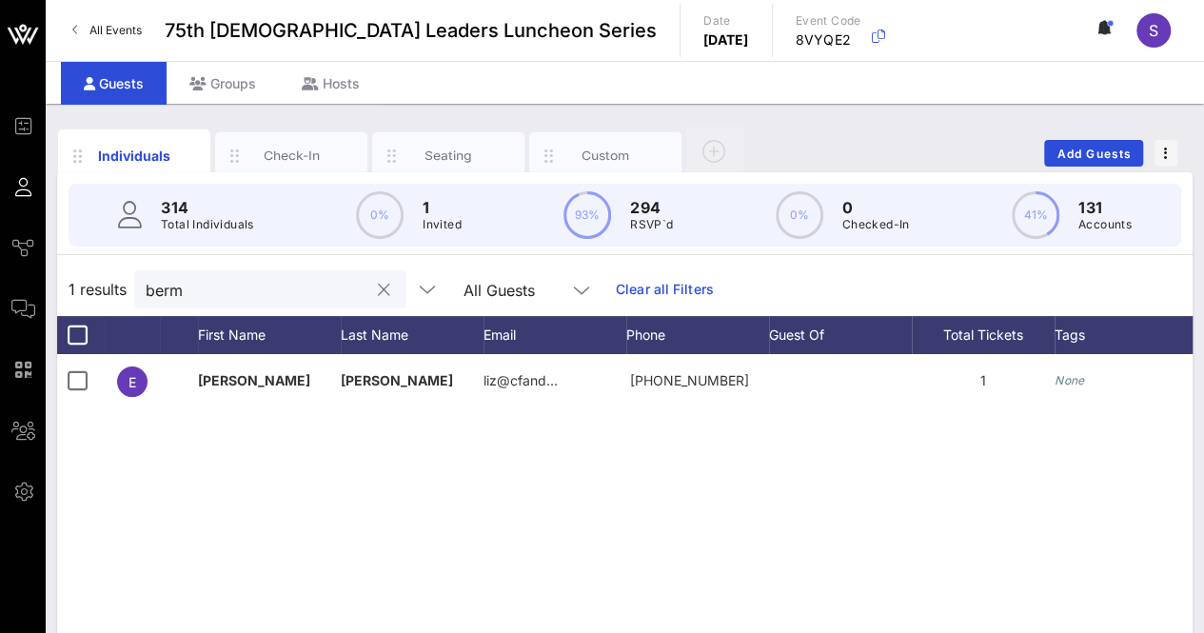
click at [286, 287] on input "berm" at bounding box center [257, 289] width 223 height 25
click at [288, 286] on input "berm" at bounding box center [257, 289] width 223 height 25
click at [288, 285] on input "berm" at bounding box center [257, 289] width 223 height 25
type input "r"
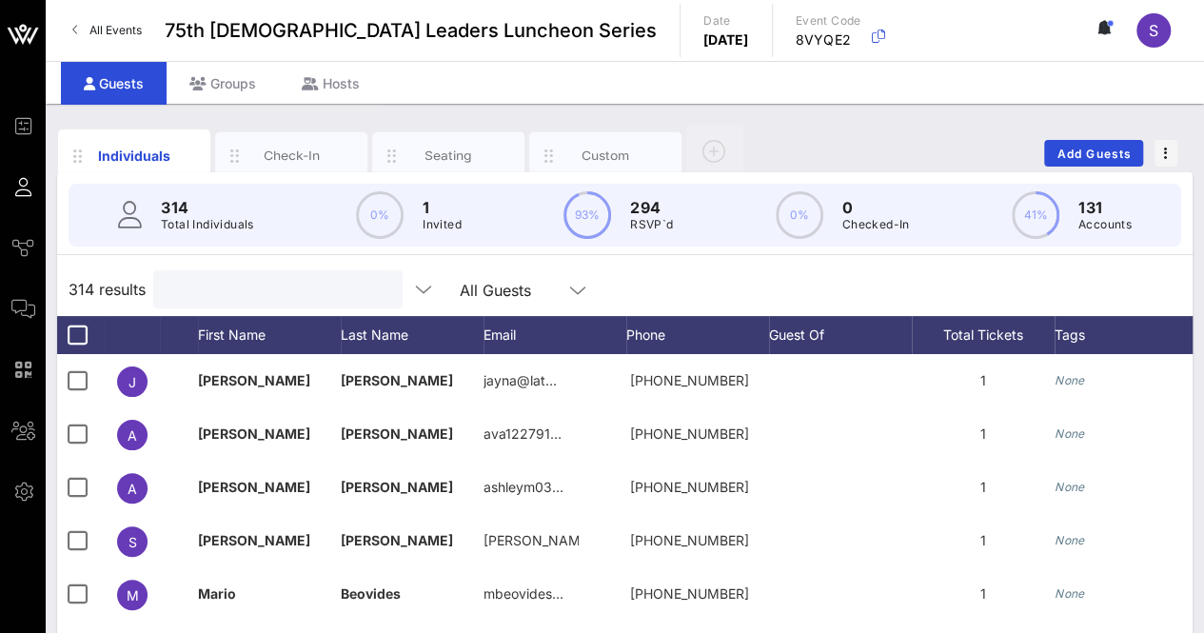
click at [223, 288] on input "text" at bounding box center [276, 289] width 223 height 25
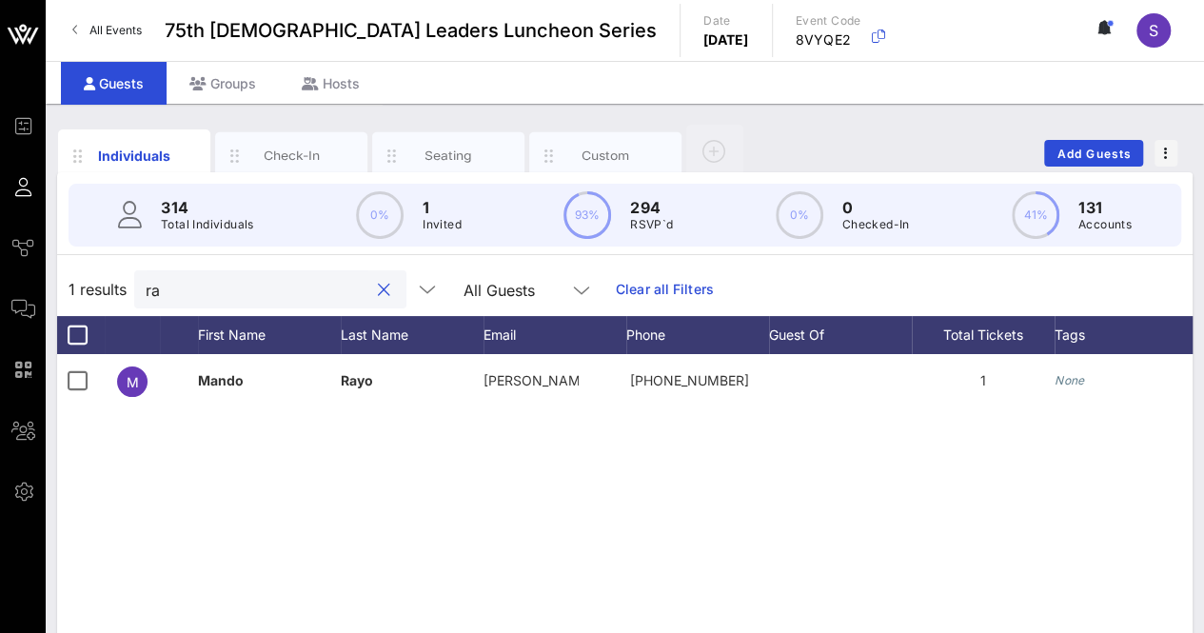
type input "r"
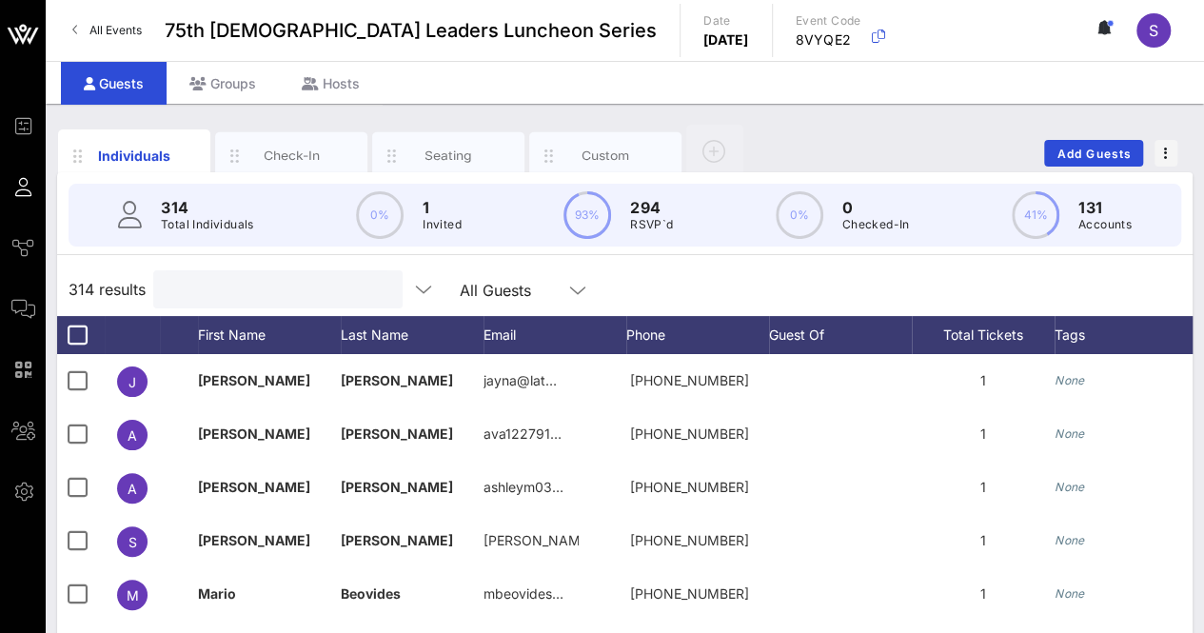
click at [832, 268] on div "314 results All Guests" at bounding box center [625, 289] width 1136 height 53
click at [960, 165] on div "Individuals Check-In Seating Custom Add Guests" at bounding box center [625, 153] width 1136 height 61
